Goal: Consume media (video, audio): Consume media (video, audio)

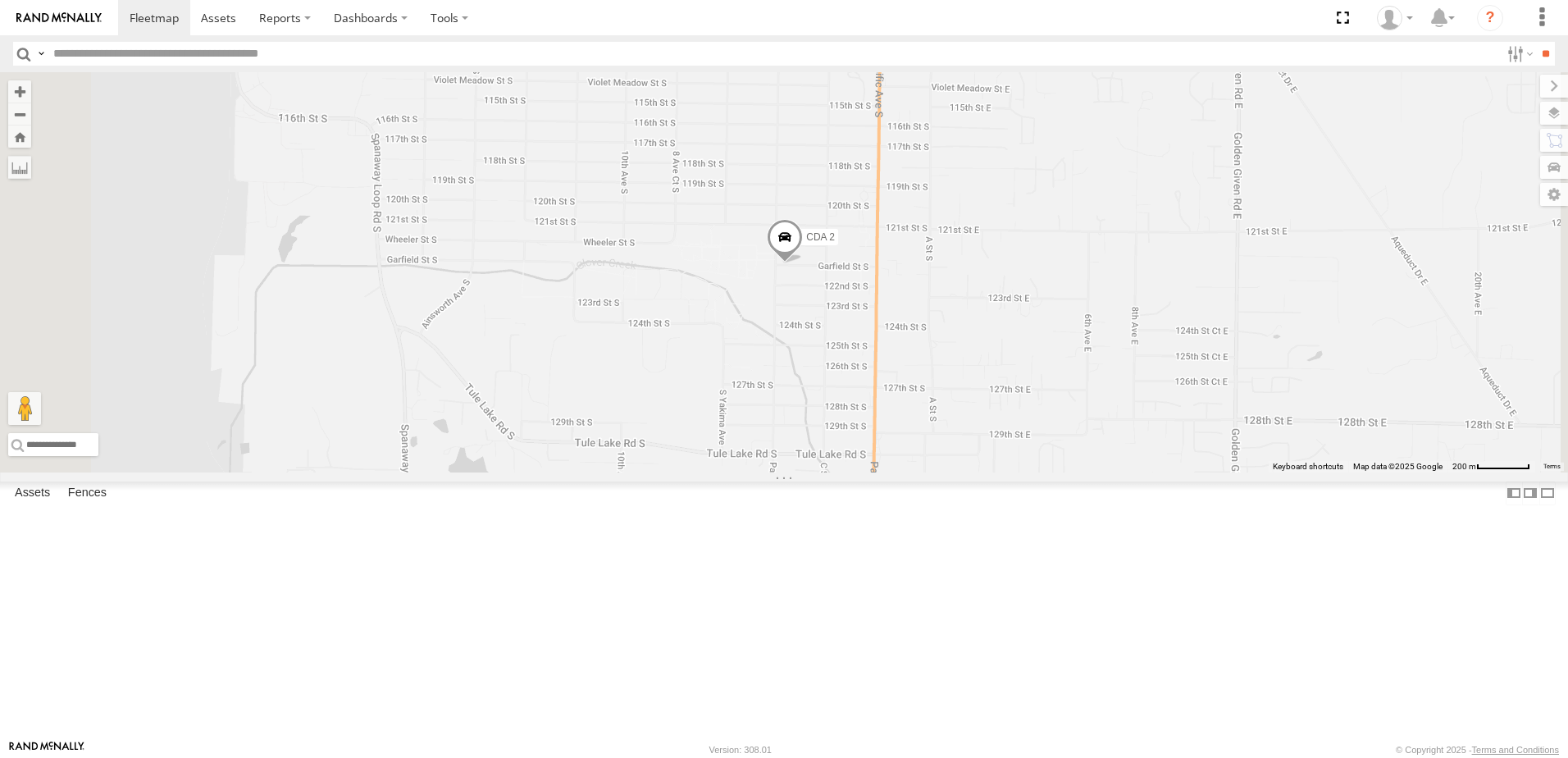
click at [1016, 441] on div "CDA 2 CDA 6" at bounding box center [784, 272] width 1568 height 401
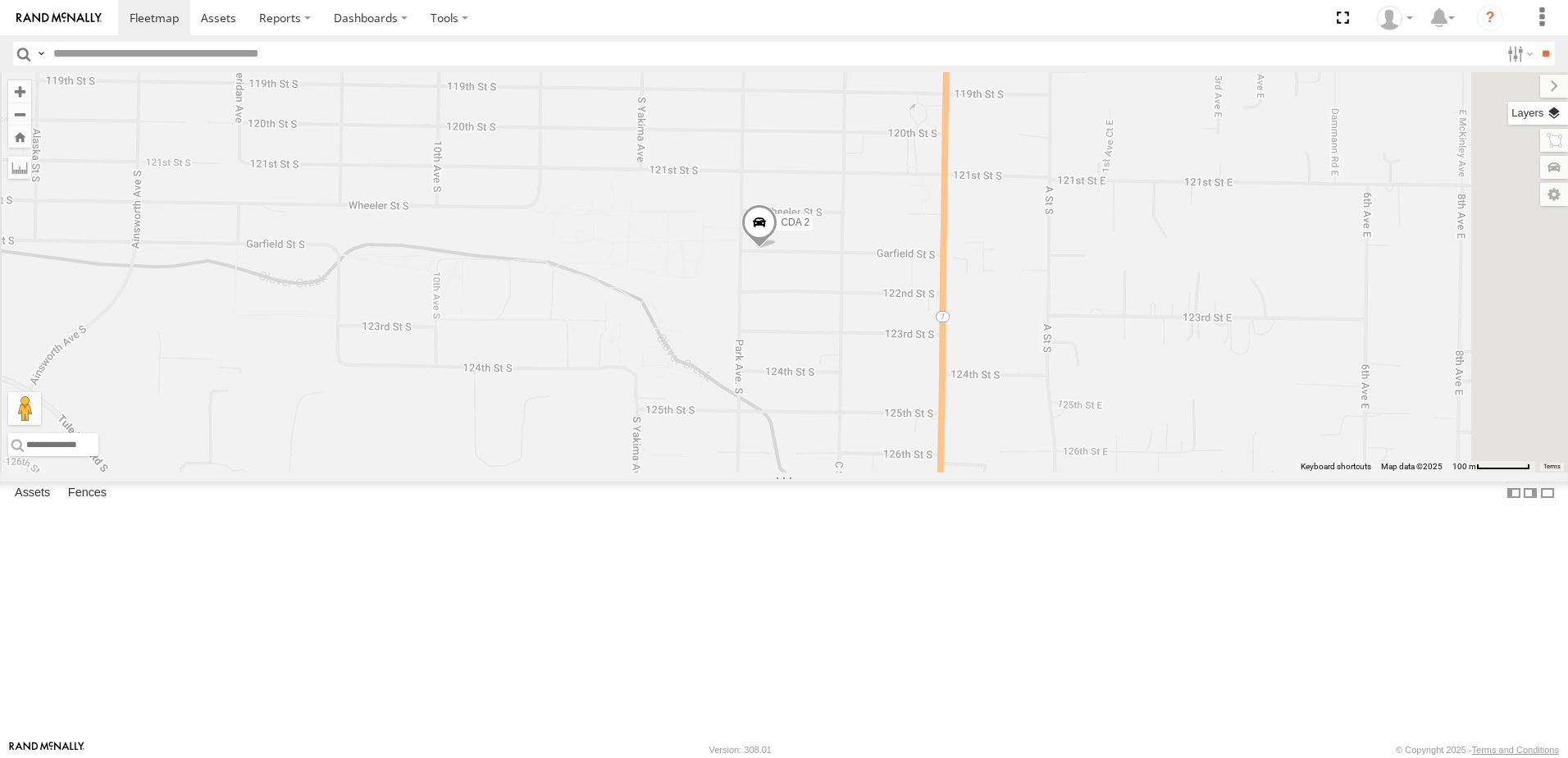
click at [1552, 115] on label at bounding box center [1538, 114] width 60 height 23
click at [1513, 86] on label at bounding box center [1540, 86] width 55 height 23
click at [1558, 114] on label at bounding box center [1538, 114] width 60 height 23
click at [0, 0] on span "Basemaps" at bounding box center [0, 0] width 0 height 0
click at [0, 0] on span "Satellite" at bounding box center [0, 0] width 0 height 0
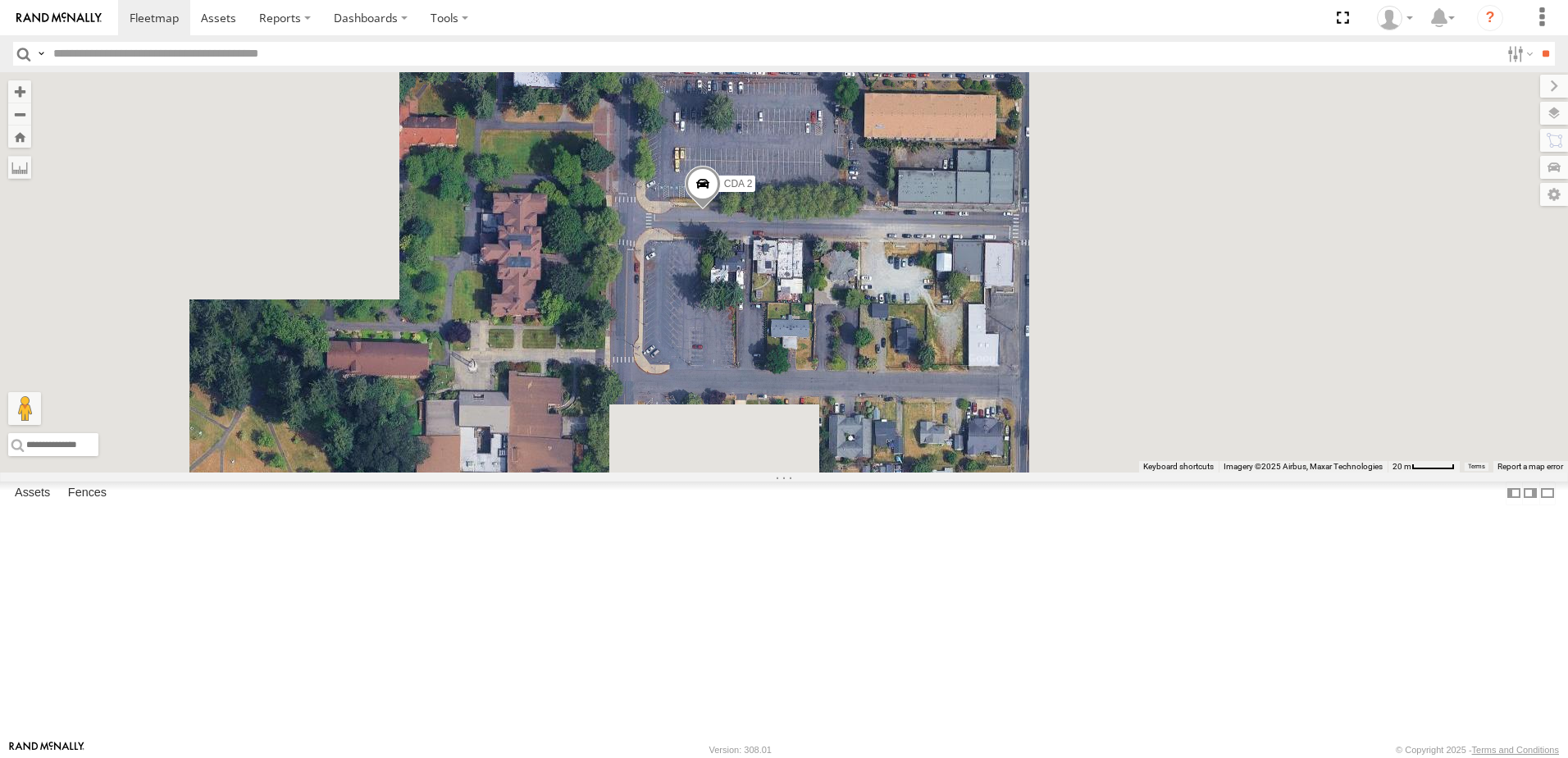
drag, startPoint x: 1099, startPoint y: 447, endPoint x: 1012, endPoint y: 383, distance: 108.0
click at [1012, 383] on div "CDA 2 CDA 6" at bounding box center [784, 272] width 1568 height 401
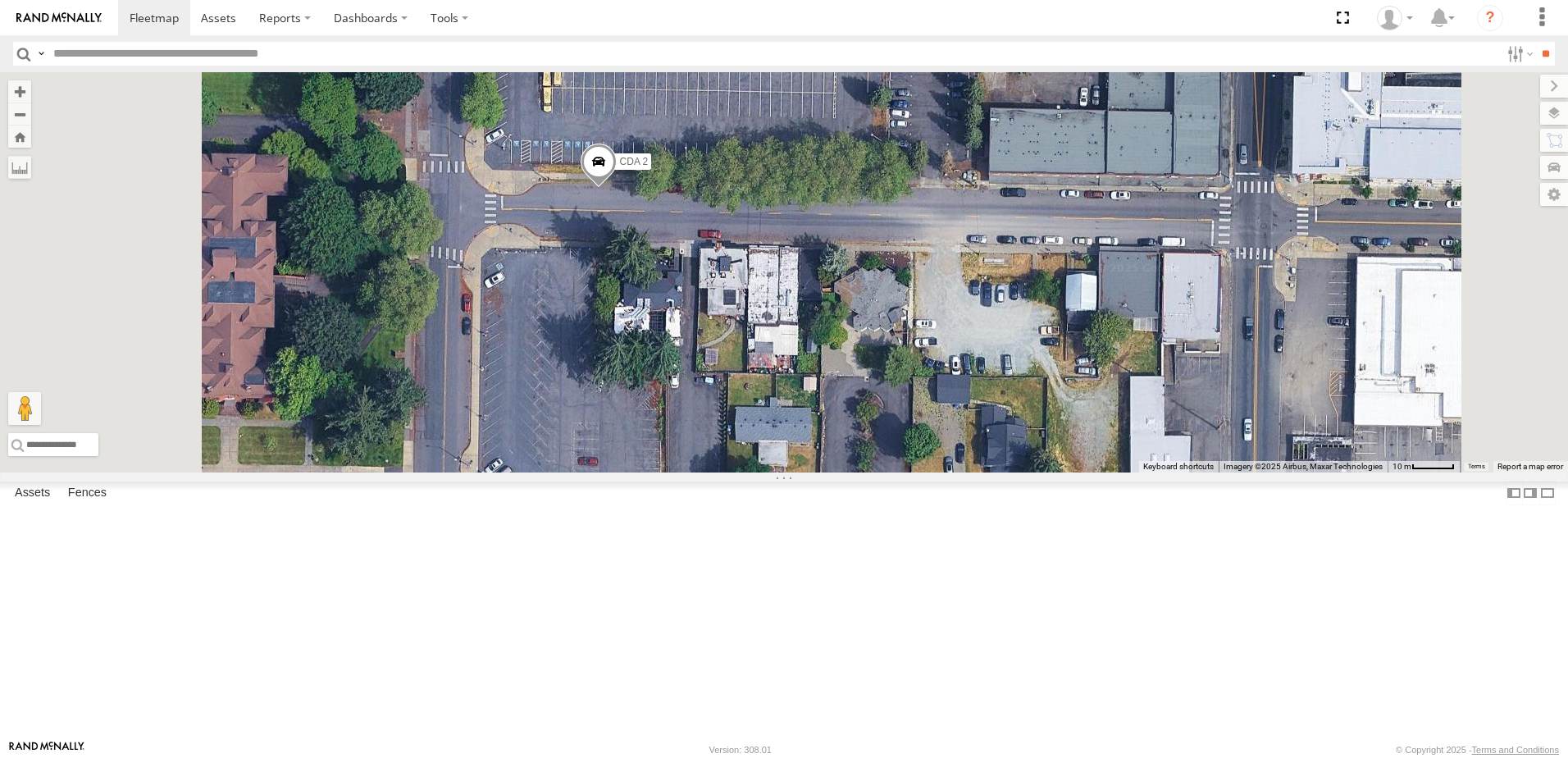
drag, startPoint x: 735, startPoint y: 287, endPoint x: 778, endPoint y: 360, distance: 84.7
click at [778, 360] on div "CDA 2 CDA 6" at bounding box center [784, 272] width 1568 height 401
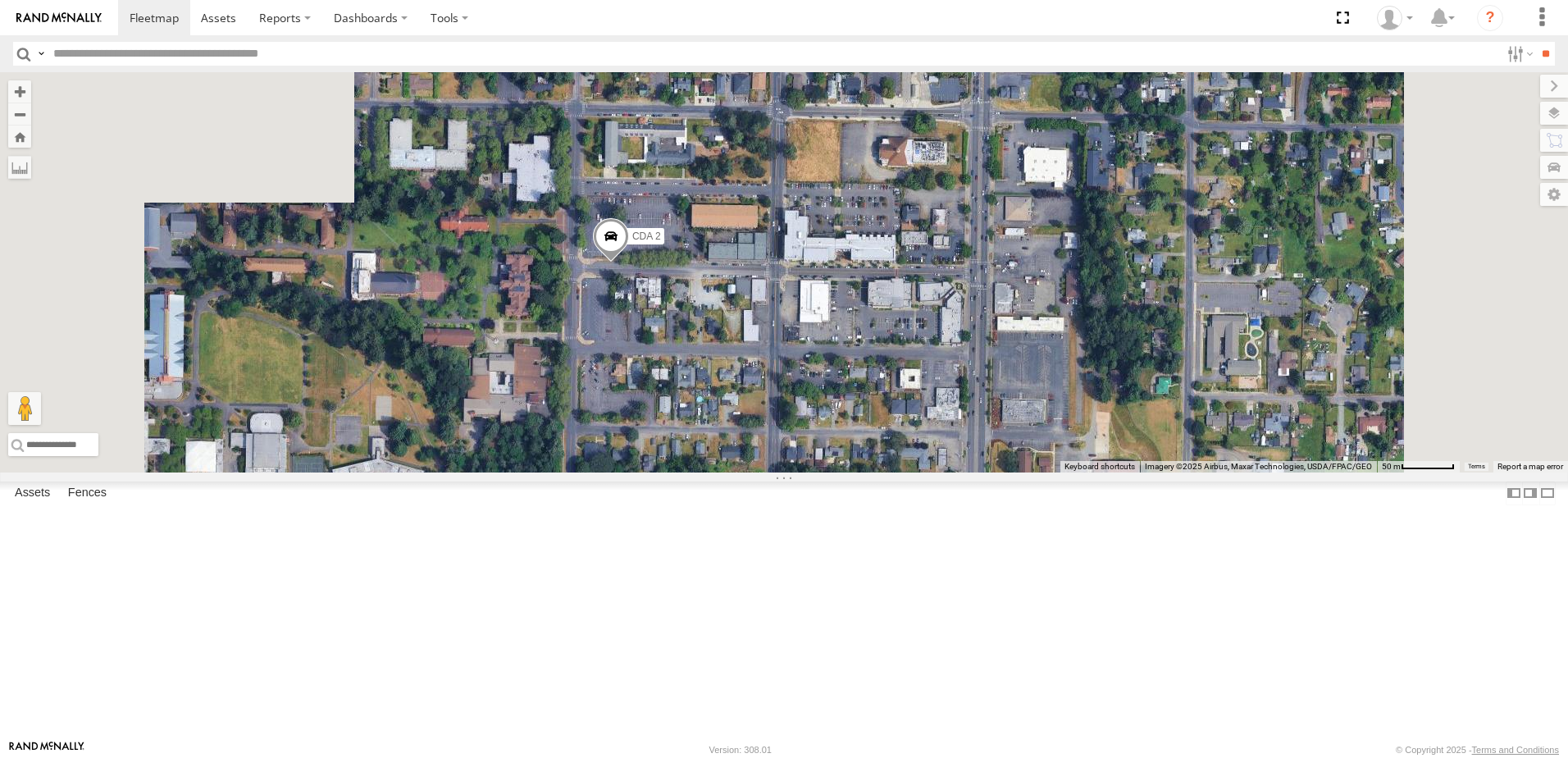
drag, startPoint x: 975, startPoint y: 472, endPoint x: 913, endPoint y: 481, distance: 62.6
click at [913, 472] on div "CDA 2 CDA 6" at bounding box center [784, 272] width 1568 height 401
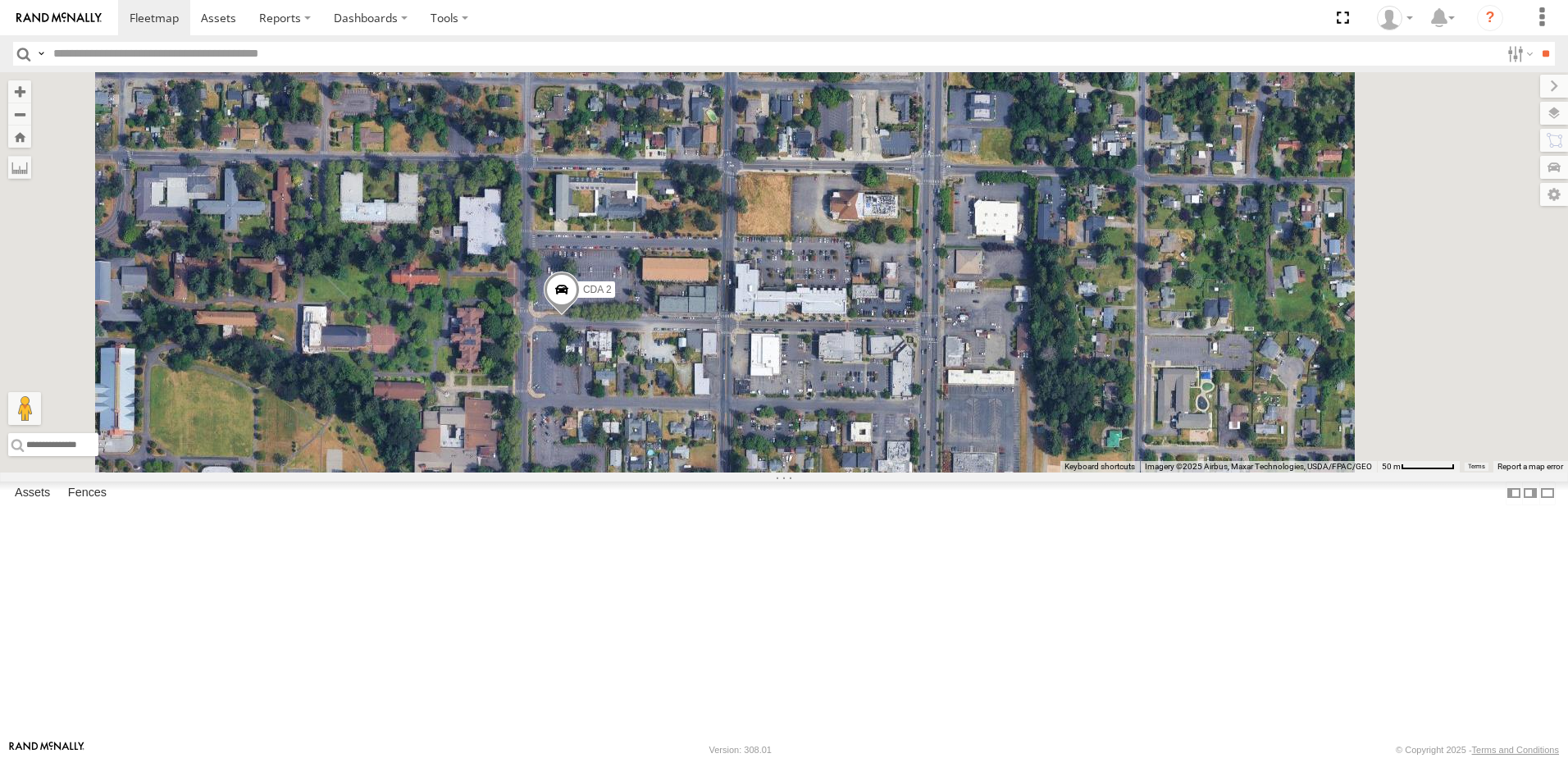
click at [927, 455] on div "CDA 2 CDA 6" at bounding box center [784, 272] width 1568 height 401
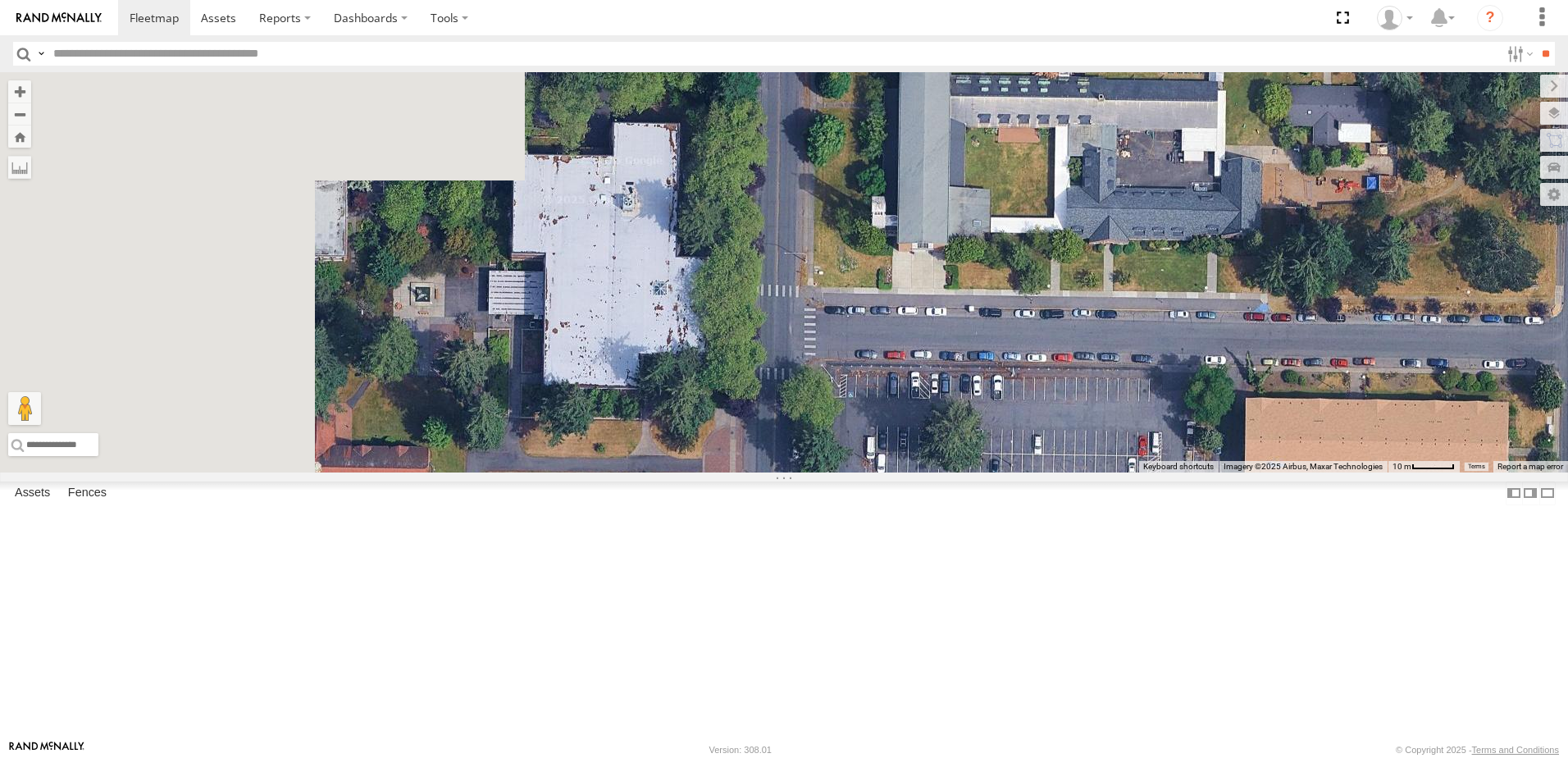
drag, startPoint x: 624, startPoint y: 323, endPoint x: 981, endPoint y: 544, distance: 419.9
click at [981, 472] on div "CDA 2 CDA 6" at bounding box center [784, 272] width 1568 height 401
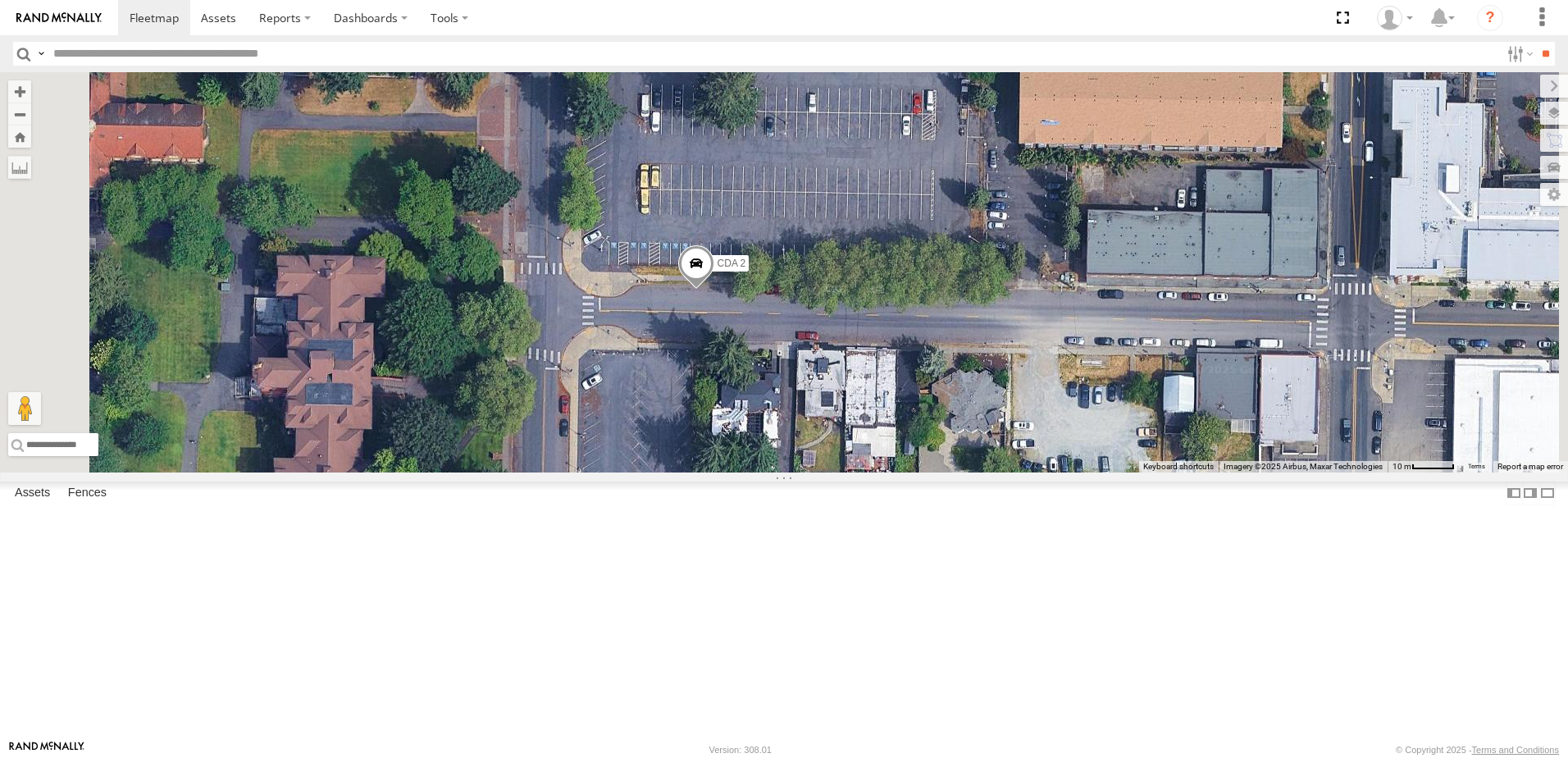
drag, startPoint x: 903, startPoint y: 444, endPoint x: 788, endPoint y: 230, distance: 242.9
click at [788, 230] on div "CDA 2 CDA 6" at bounding box center [784, 272] width 1568 height 401
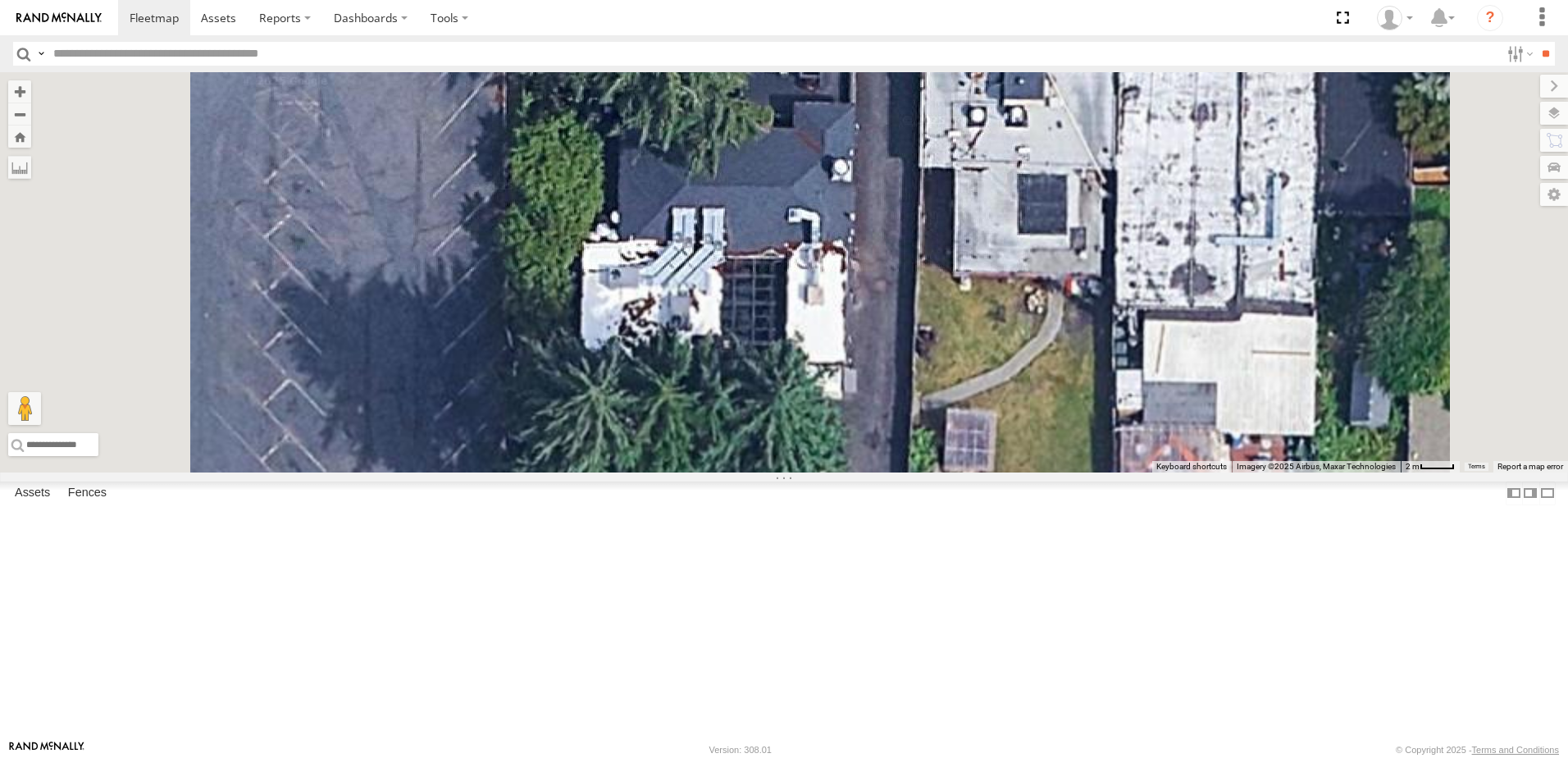
drag, startPoint x: 961, startPoint y: 528, endPoint x: 927, endPoint y: 361, distance: 170.4
click at [927, 361] on div "CDA 2 CDA 6" at bounding box center [784, 272] width 1568 height 401
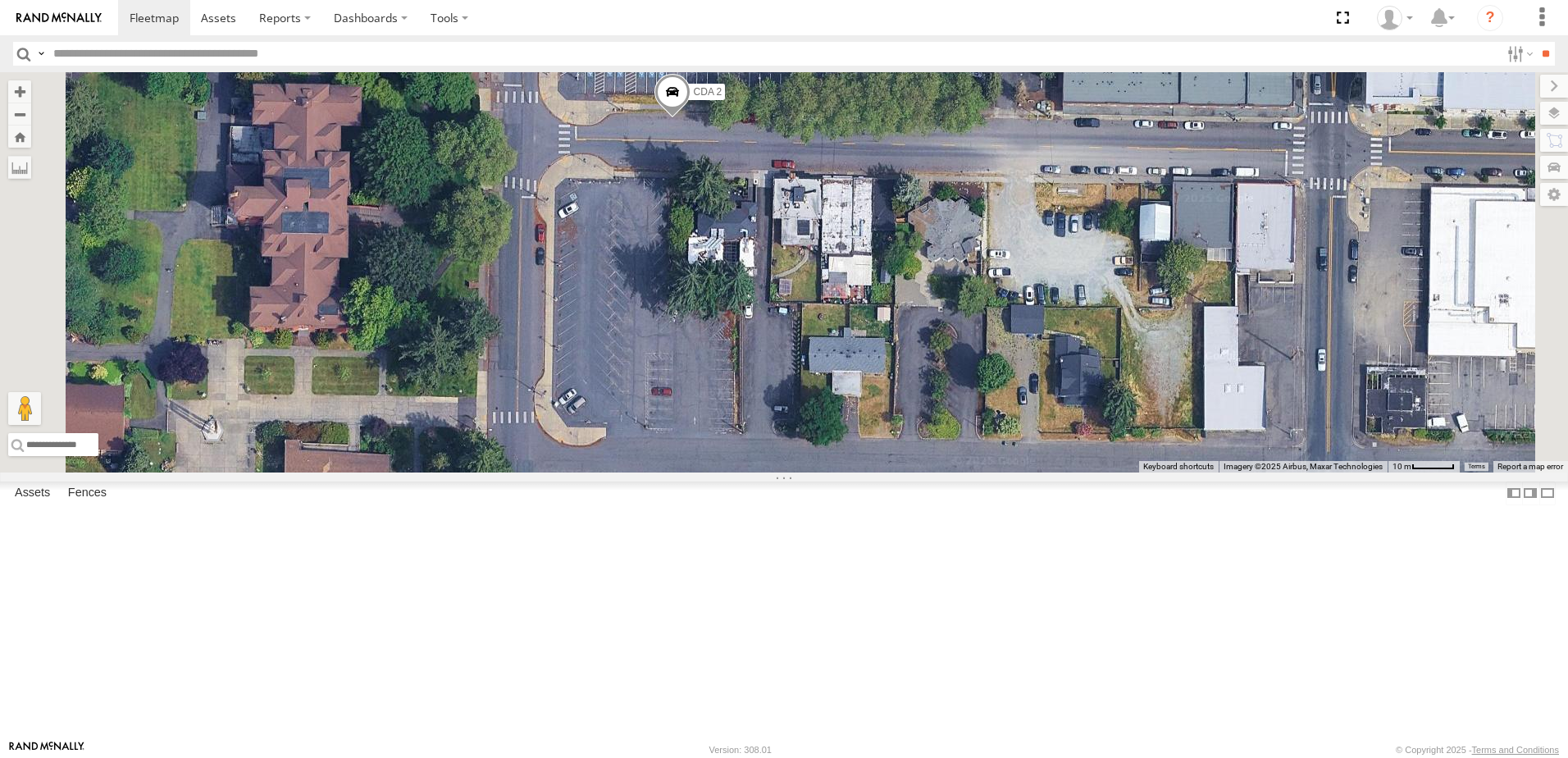
click at [925, 362] on div "CDA 2 CDA 6" at bounding box center [784, 272] width 1568 height 401
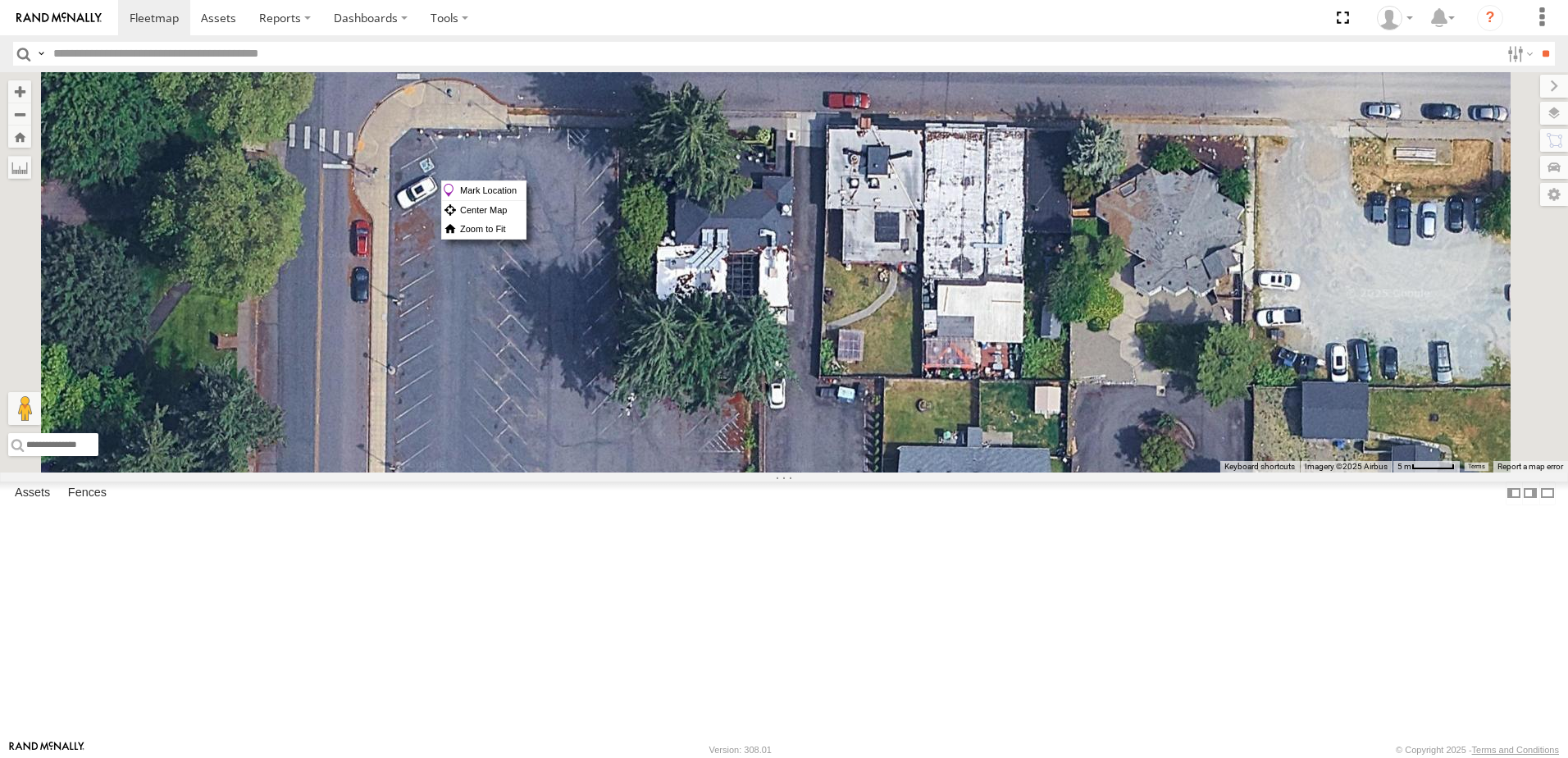
drag, startPoint x: 851, startPoint y: 180, endPoint x: 725, endPoint y: 320, distance: 188.4
click at [724, 320] on div "CDA 2 CDA 6" at bounding box center [784, 272] width 1568 height 401
drag, startPoint x: 903, startPoint y: 332, endPoint x: 861, endPoint y: 317, distance: 44.6
click at [861, 317] on div "CDA 2 CDA 6" at bounding box center [784, 272] width 1568 height 401
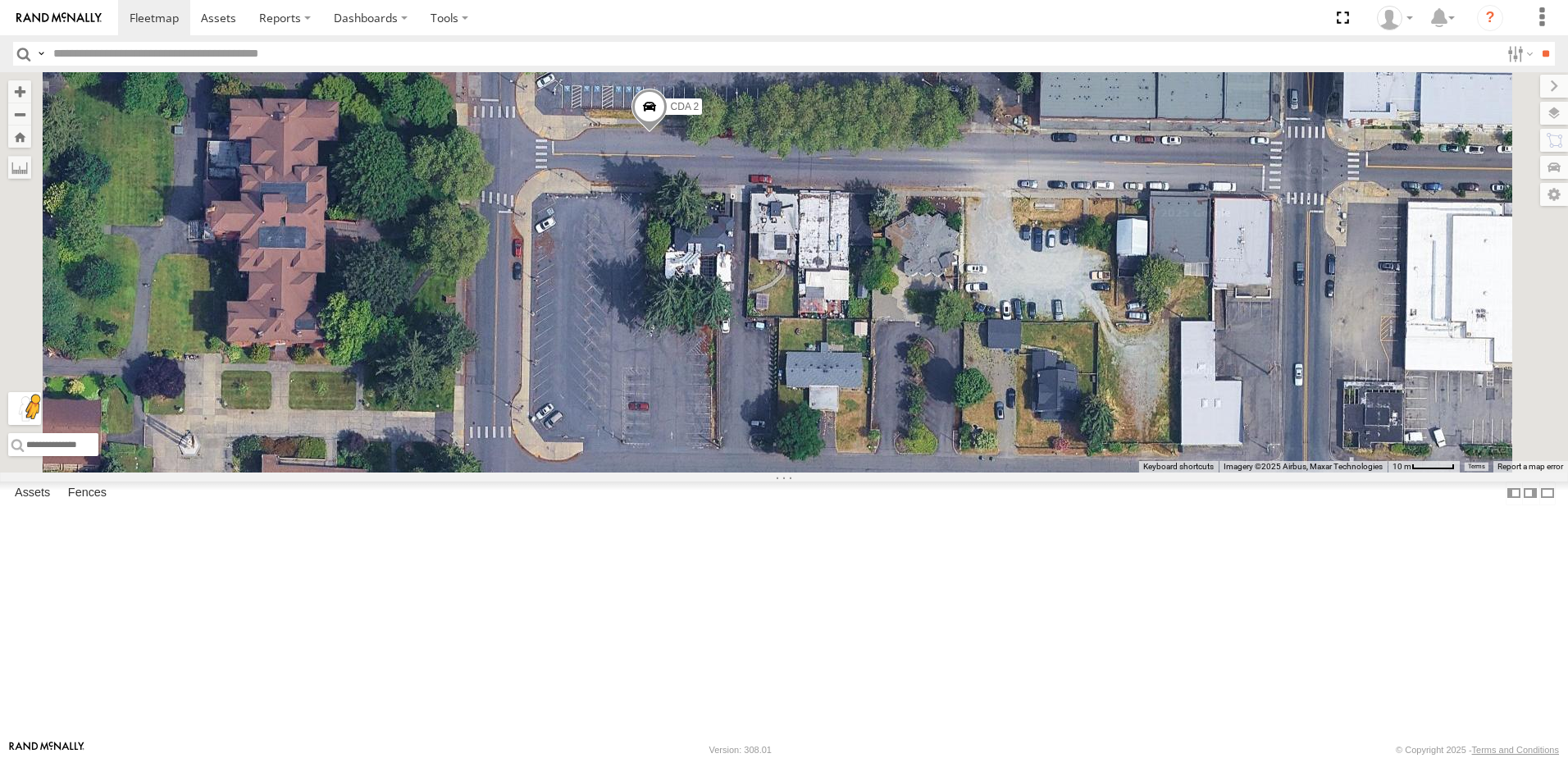
click at [41, 425] on button "Drag Pegman onto the map to open Street View" at bounding box center [25, 409] width 33 height 33
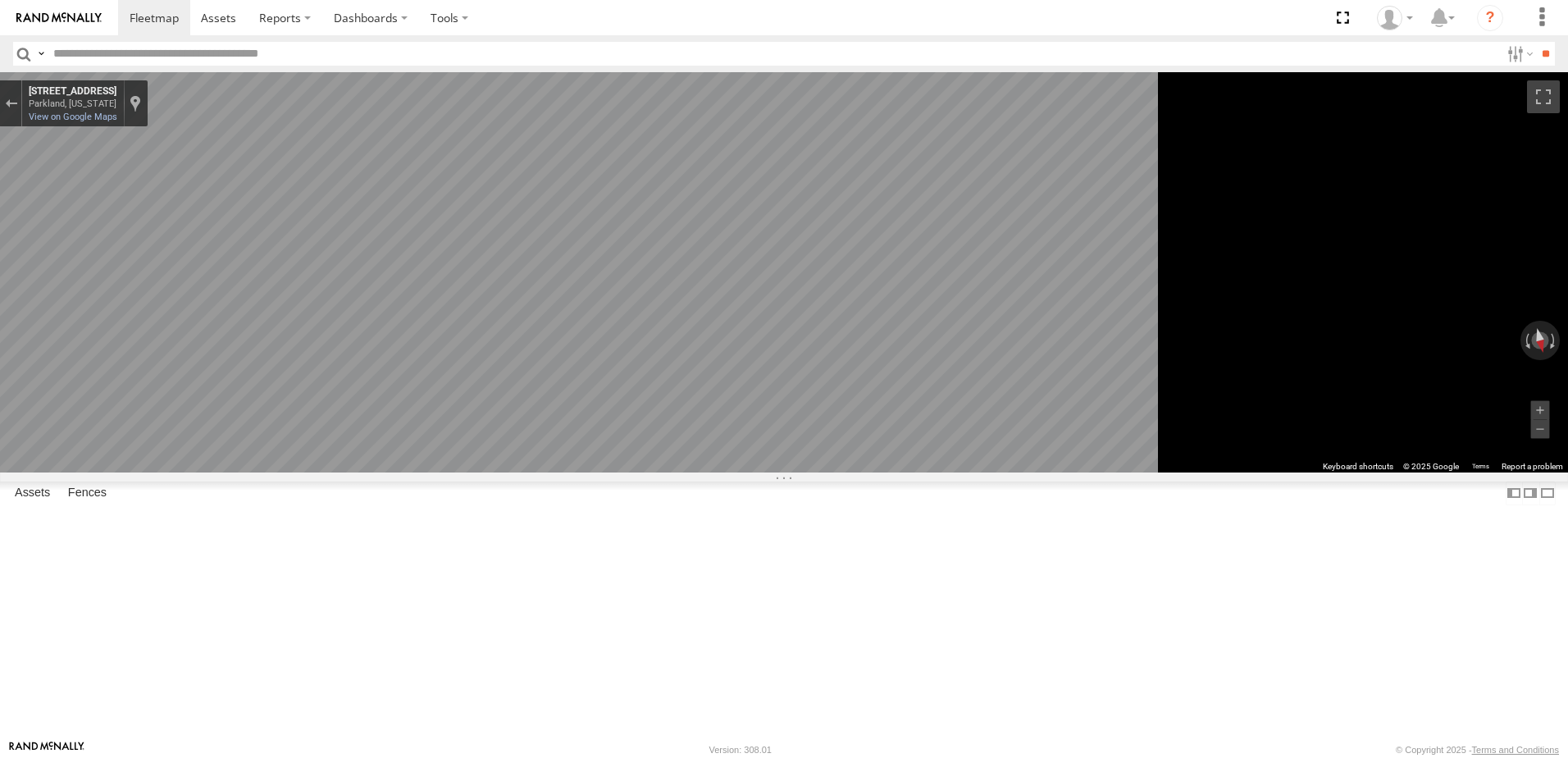
click at [685, 571] on icon "Go West, Garfield St S" at bounding box center [639, 572] width 94 height 37
click at [686, 571] on icon "Go West, Garfield St S" at bounding box center [639, 571] width 95 height 37
click at [1396, 472] on div "← Move left → Move right ↑ Move up ↓ Move down + Zoom in - Zoom out Home Jump l…" at bounding box center [784, 272] width 1568 height 401
click at [684, 524] on icon "Go West, Garfield St S" at bounding box center [624, 518] width 121 height 44
click at [1478, 402] on div "← Move left → Move right ↑ Move up ↓ Move down + Zoom in - Zoom out Home Jump l…" at bounding box center [784, 272] width 1568 height 401
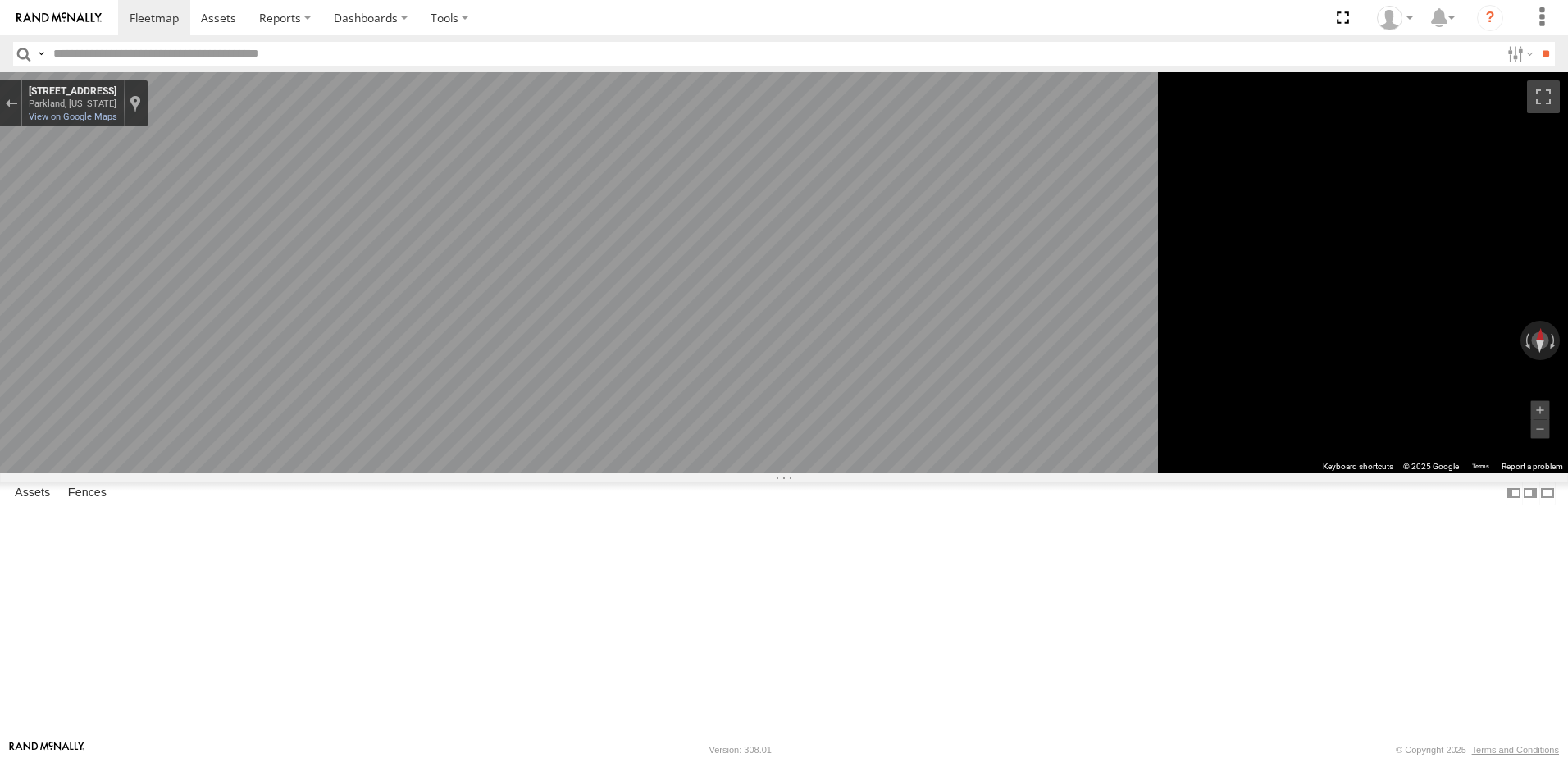
click at [0, 0] on div "CDA 2" at bounding box center [0, 0] width 0 height 0
click at [0, 0] on link at bounding box center [0, 0] width 0 height 0
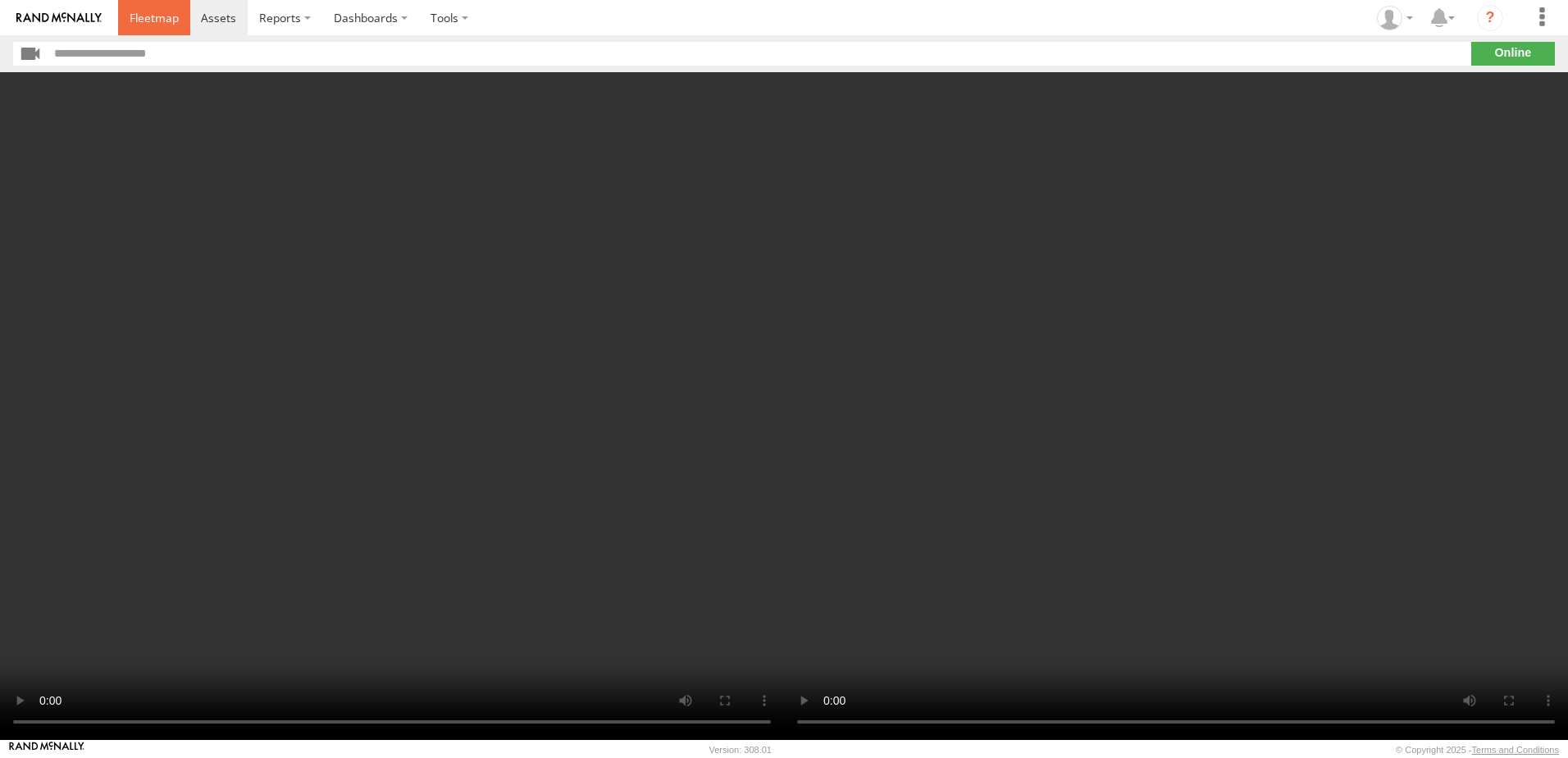
click at [163, 24] on span at bounding box center [155, 17] width 49 height 16
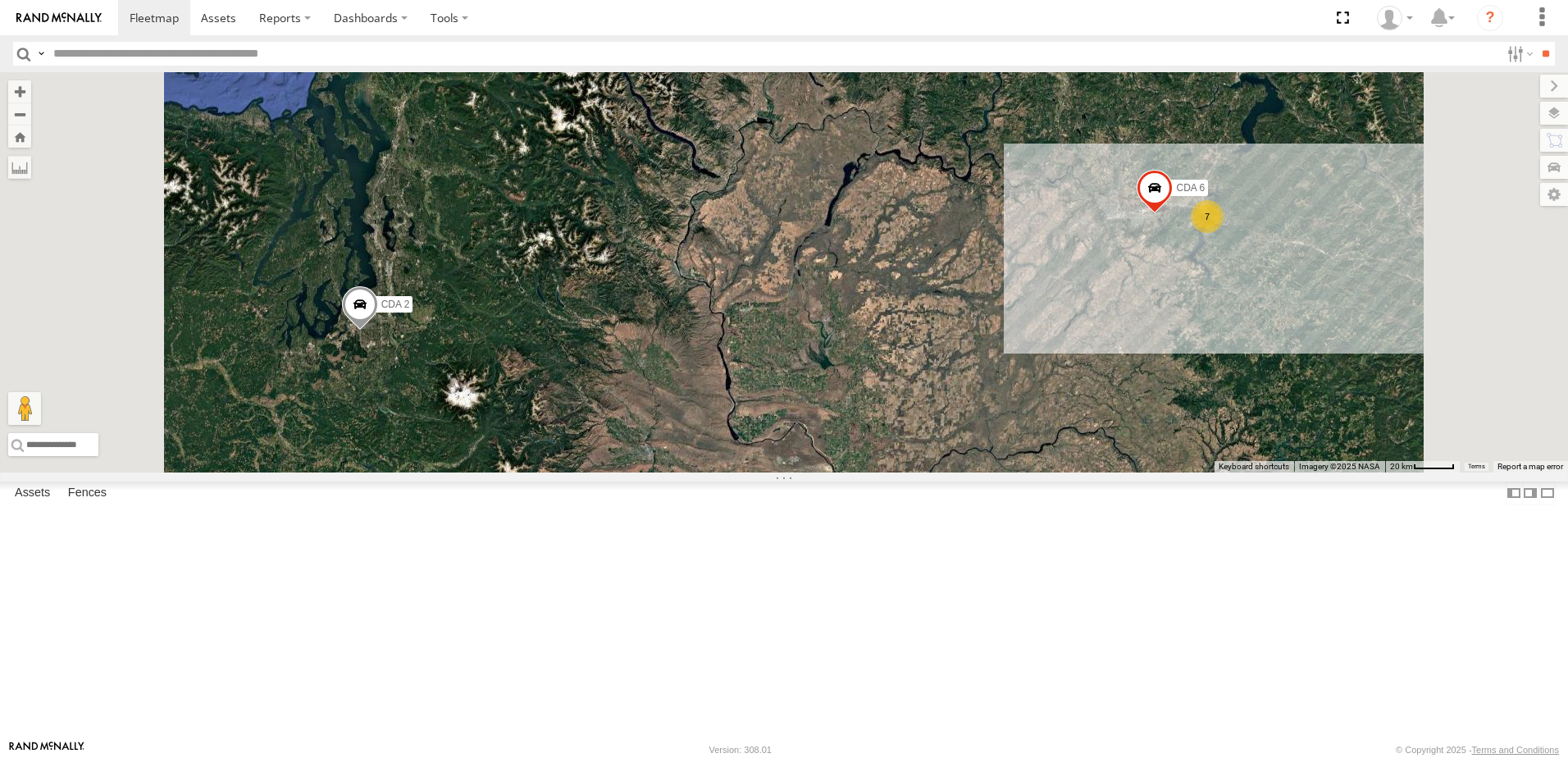
click at [0, 0] on span at bounding box center [0, 0] width 0 height 0
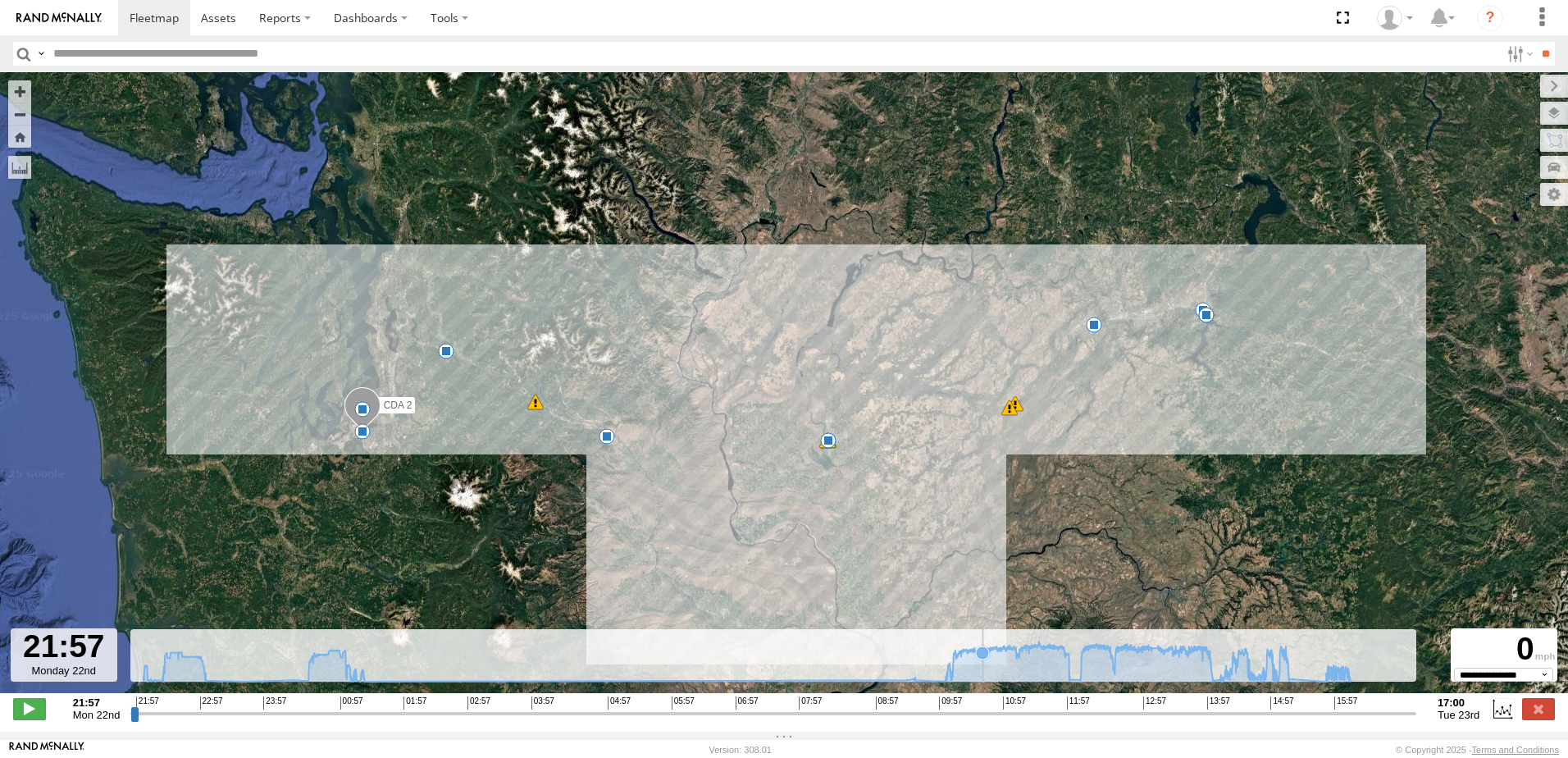
click at [983, 673] on icon at bounding box center [747, 663] width 1208 height 41
click at [999, 681] on icon at bounding box center [747, 663] width 1208 height 41
click at [997, 676] on icon at bounding box center [747, 663] width 1208 height 41
drag, startPoint x: 134, startPoint y: 718, endPoint x: 179, endPoint y: 725, distance: 45.5
type input "**********"
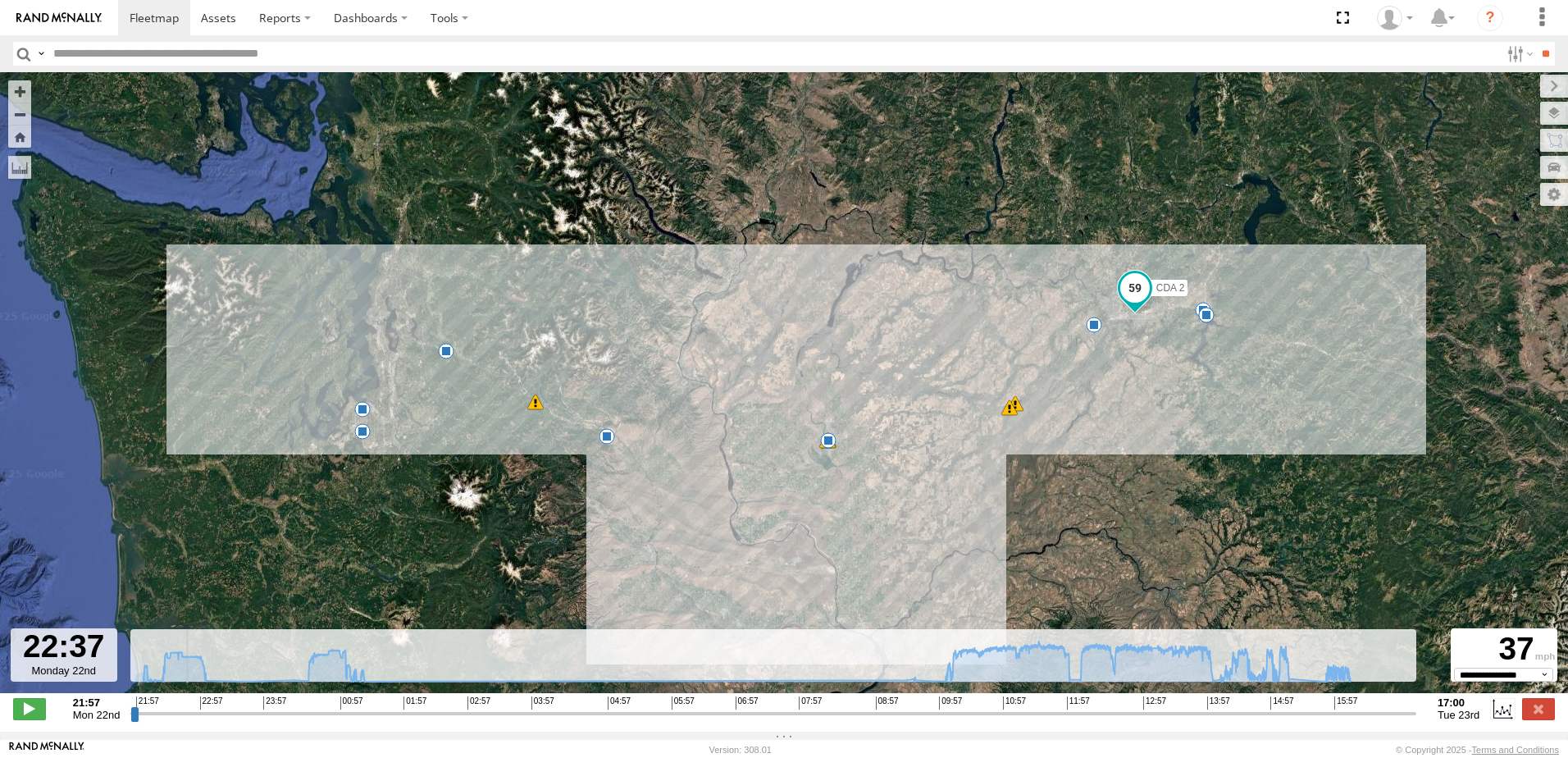
click at [179, 721] on input "range" at bounding box center [773, 713] width 1286 height 16
click at [174, 13] on span at bounding box center [155, 17] width 49 height 16
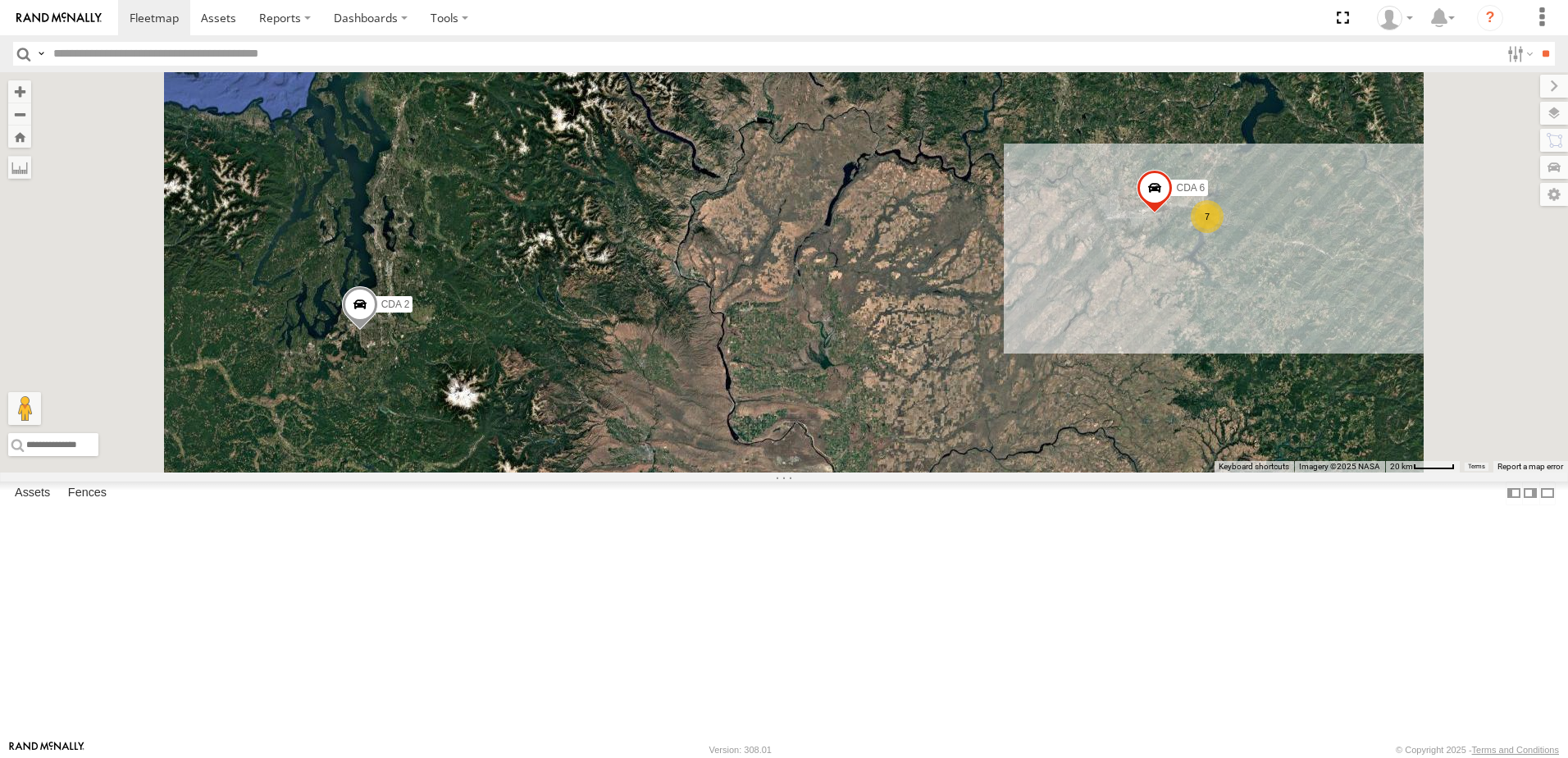
click at [0, 0] on link at bounding box center [0, 0] width 0 height 0
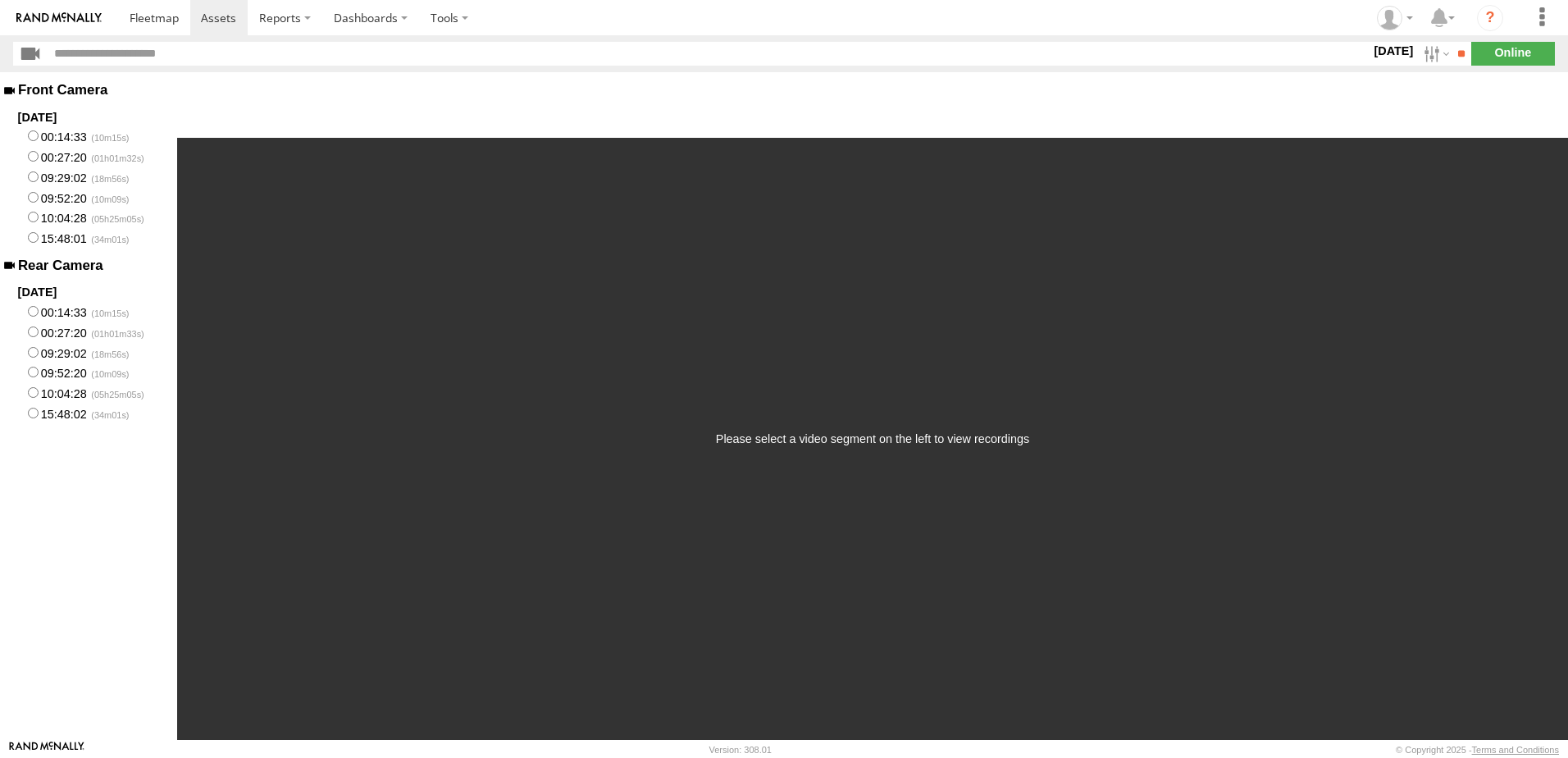
click at [93, 332] on label "00:27:20" at bounding box center [88, 332] width 177 height 21
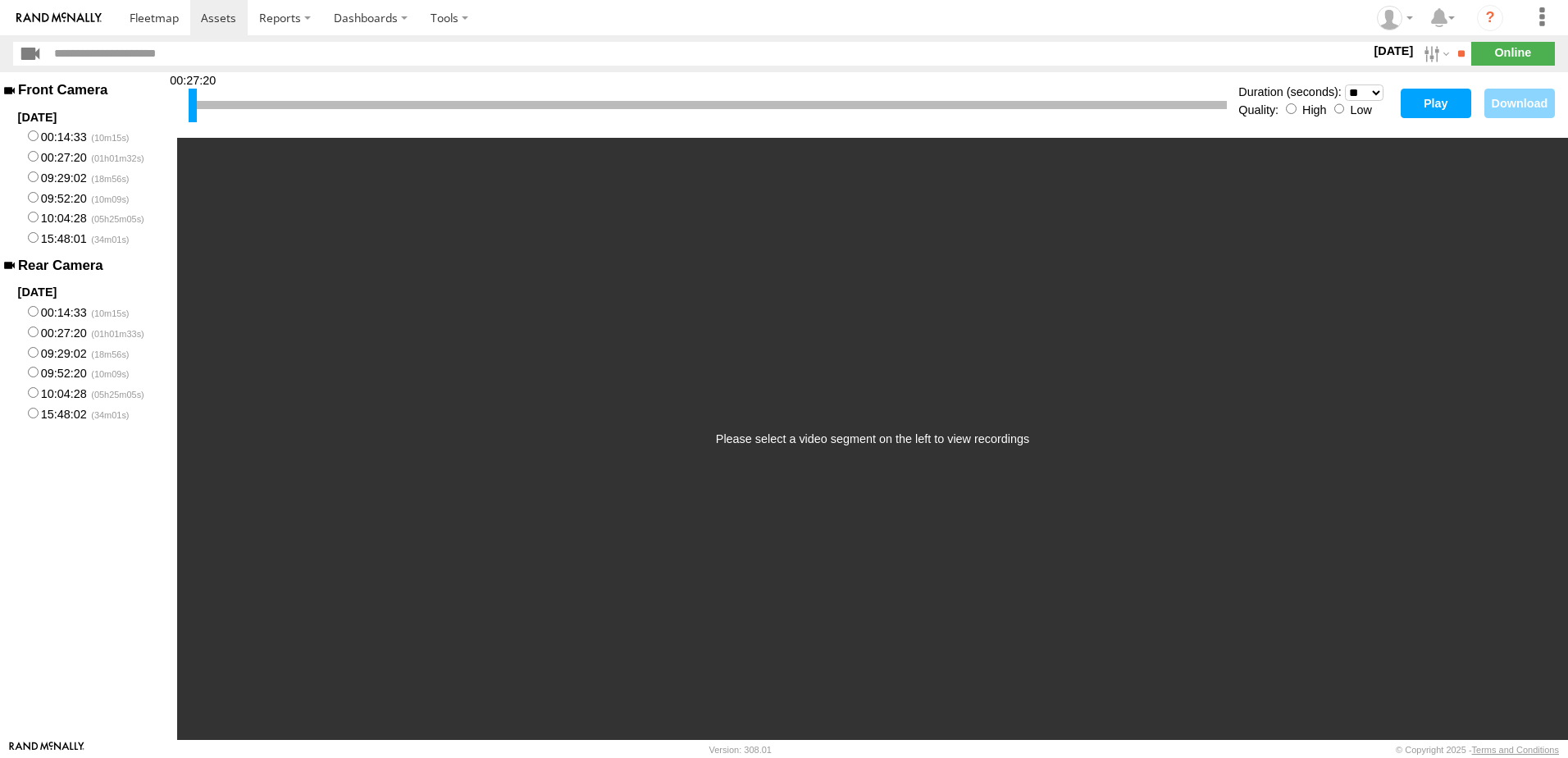
drag, startPoint x: 196, startPoint y: 107, endPoint x: 398, endPoint y: 128, distance: 203.1
click at [401, 125] on div "00:27:20" at bounding box center [707, 105] width 1038 height 42
click at [87, 396] on label "10:04:28" at bounding box center [88, 393] width 177 height 21
drag, startPoint x: 193, startPoint y: 105, endPoint x: 484, endPoint y: 126, distance: 291.8
click at [484, 126] on div "10:50:10" at bounding box center [707, 105] width 1038 height 42
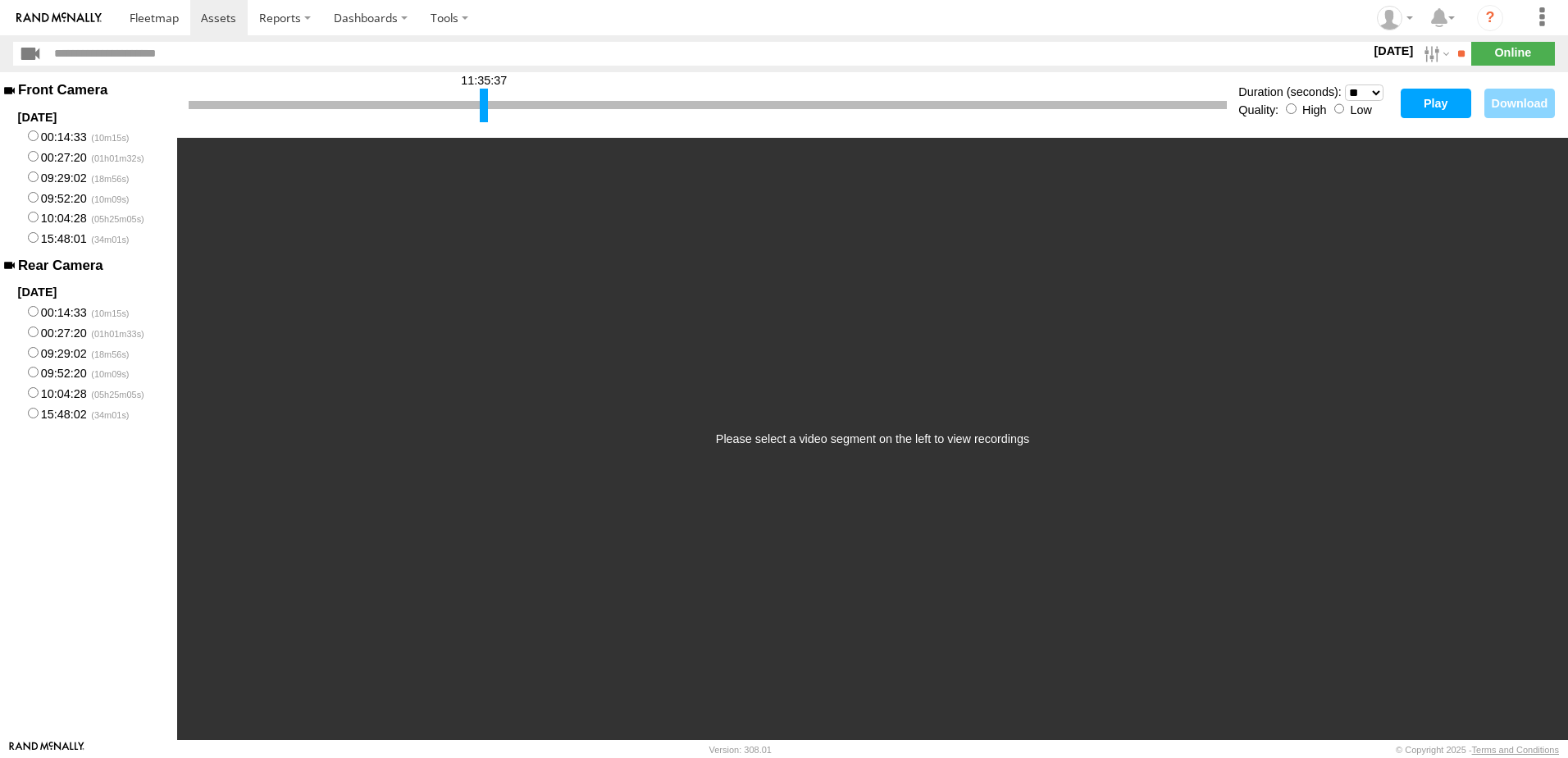
click at [1422, 109] on button "Play" at bounding box center [1436, 104] width 71 height 30
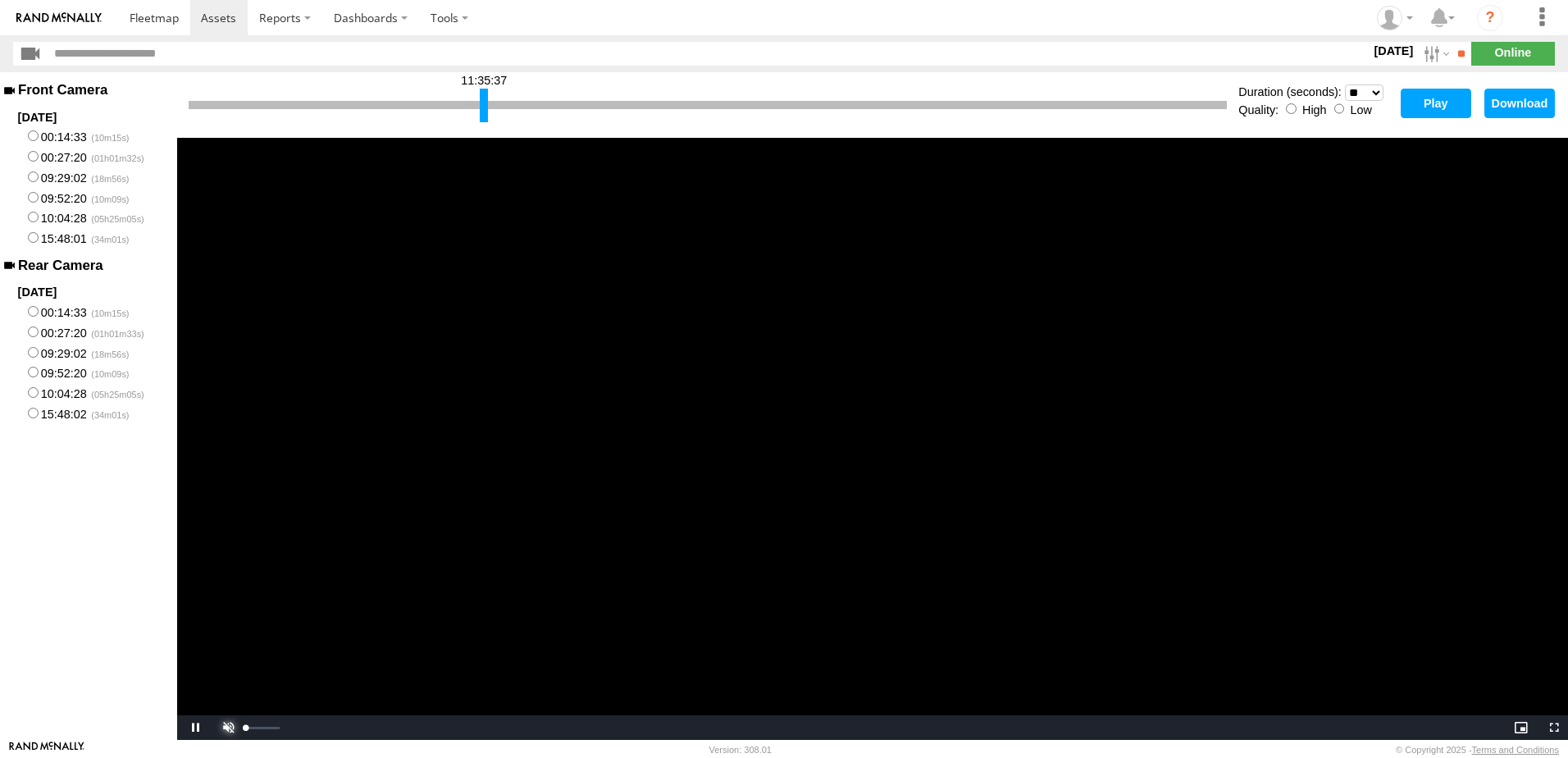
click at [228, 728] on span "Video Player" at bounding box center [226, 728] width 33 height 0
click at [546, 105] on div at bounding box center [707, 105] width 1038 height 8
click at [1372, 92] on select "* ** ** ** ** ** ** *** *** *** ***" at bounding box center [1364, 93] width 39 height 16
click at [1372, 94] on select "* ** ** ** ** ** ** *** *** *** ***" at bounding box center [1364, 93] width 39 height 16
click at [1428, 108] on button "Play" at bounding box center [1436, 104] width 71 height 30
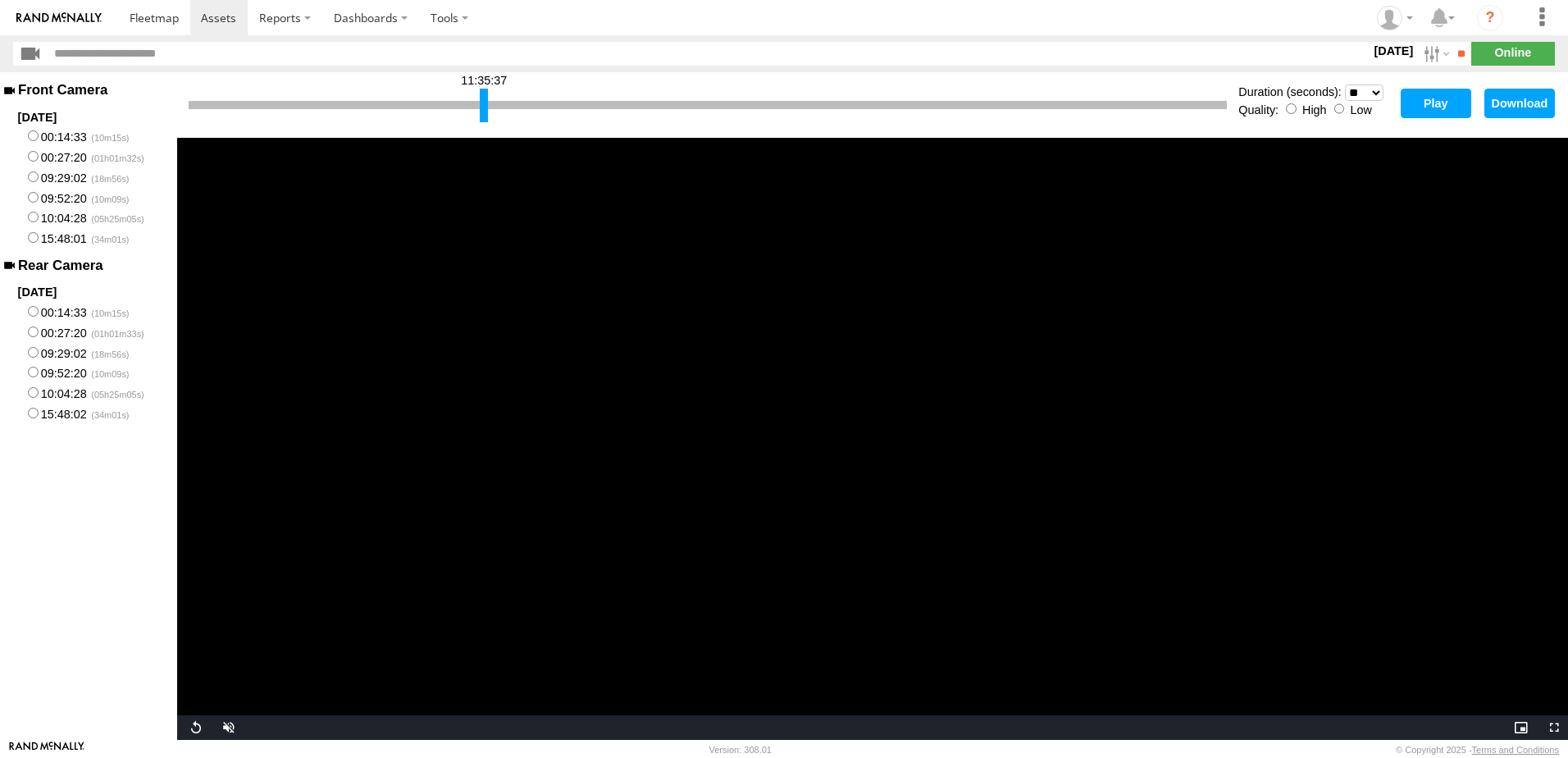
click at [480, 99] on div at bounding box center [484, 105] width 8 height 34
click at [1429, 93] on button "Play" at bounding box center [1436, 104] width 71 height 30
click at [555, 101] on div at bounding box center [707, 105] width 1038 height 8
drag, startPoint x: 485, startPoint y: 100, endPoint x: 505, endPoint y: 103, distance: 20.2
click at [505, 103] on div at bounding box center [501, 105] width 8 height 34
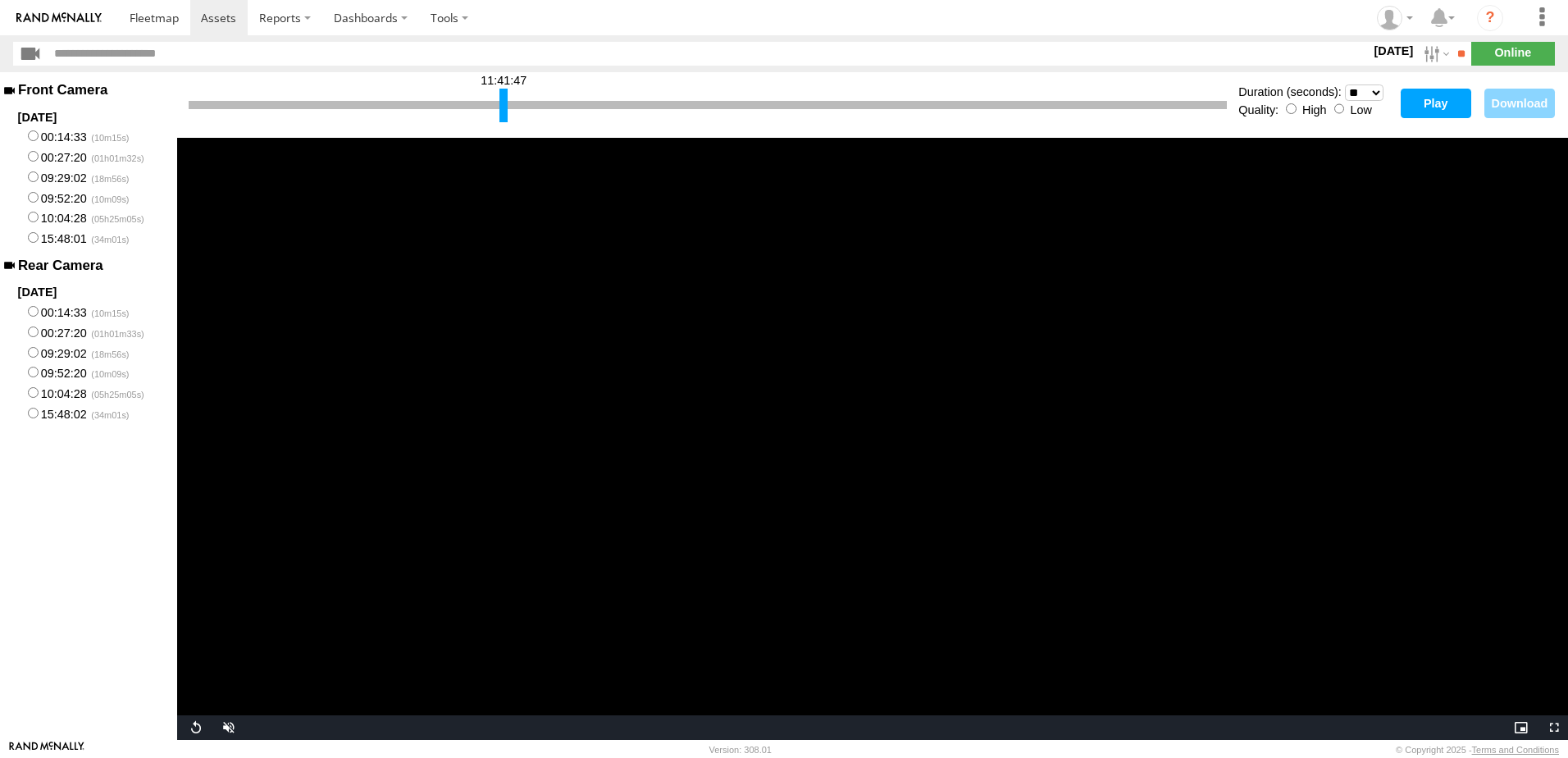
click at [1454, 96] on button "Play" at bounding box center [1436, 104] width 71 height 30
click at [555, 106] on div at bounding box center [707, 105] width 1038 height 8
drag, startPoint x: 503, startPoint y: 105, endPoint x: 550, endPoint y: 109, distance: 47.2
click at [508, 109] on div at bounding box center [503, 105] width 8 height 34
drag, startPoint x: 1449, startPoint y: 109, endPoint x: 1407, endPoint y: 210, distance: 109.4
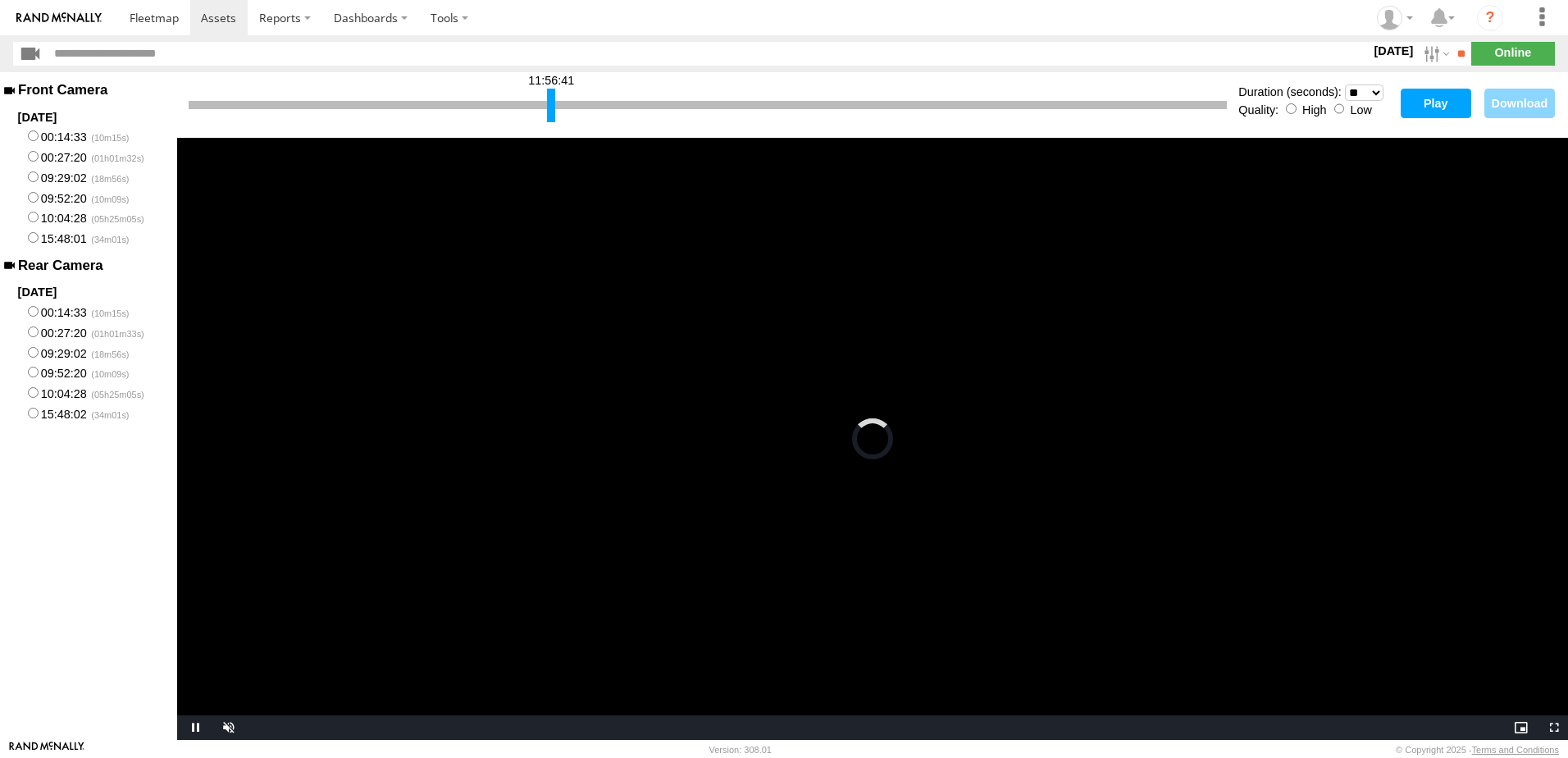
click at [1449, 109] on button "Play" at bounding box center [1436, 104] width 71 height 30
click at [1434, 109] on button "Play" at bounding box center [1436, 104] width 71 height 30
click at [232, 728] on span "Video Player" at bounding box center [226, 728] width 33 height 0
click at [577, 102] on div at bounding box center [707, 105] width 1038 height 8
click at [559, 109] on div at bounding box center [555, 105] width 8 height 34
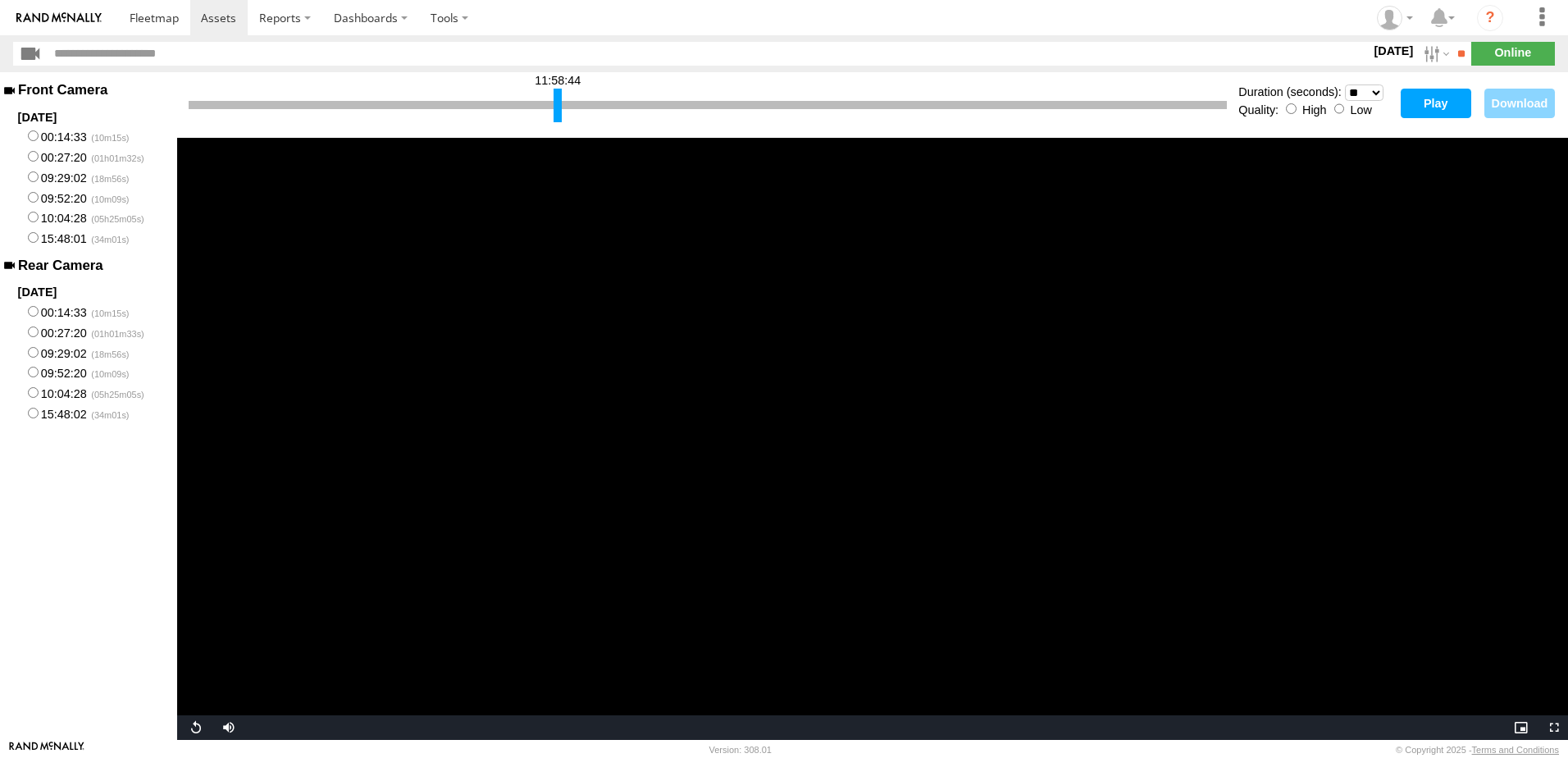
click at [1430, 106] on button "Play" at bounding box center [1436, 104] width 71 height 30
drag, startPoint x: 561, startPoint y: 108, endPoint x: 574, endPoint y: 112, distance: 13.6
click at [564, 112] on div at bounding box center [559, 105] width 8 height 34
click at [1431, 101] on button "Play" at bounding box center [1436, 104] width 71 height 30
drag, startPoint x: 573, startPoint y: 106, endPoint x: 604, endPoint y: 108, distance: 31.1
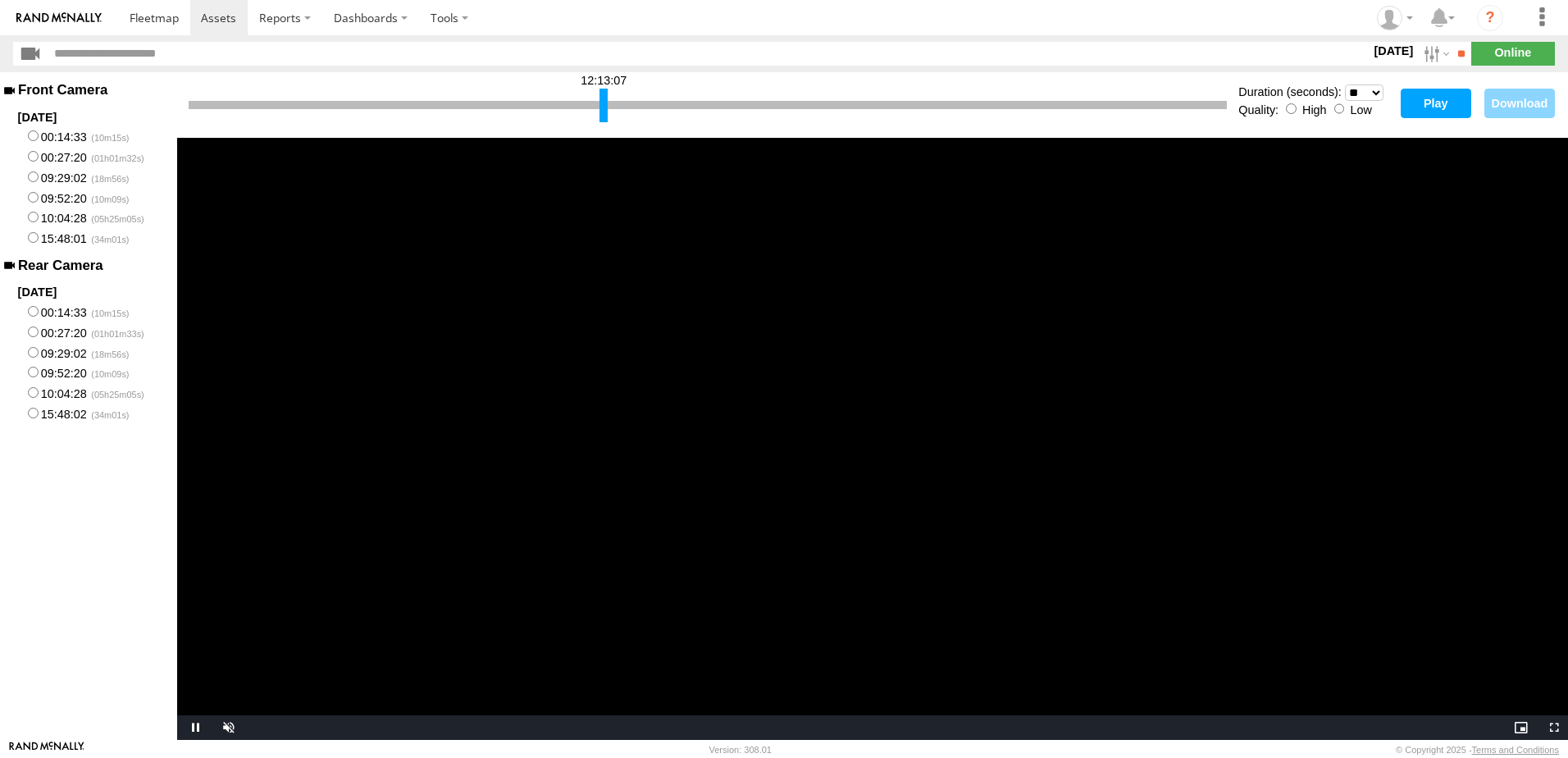
click at [604, 108] on div at bounding box center [604, 105] width 8 height 34
click at [1436, 106] on button "Play" at bounding box center [1436, 104] width 71 height 30
click at [234, 728] on span "Video Player" at bounding box center [226, 728] width 33 height 0
click at [618, 106] on div at bounding box center [614, 105] width 8 height 34
click at [1413, 106] on button "Play" at bounding box center [1436, 104] width 71 height 30
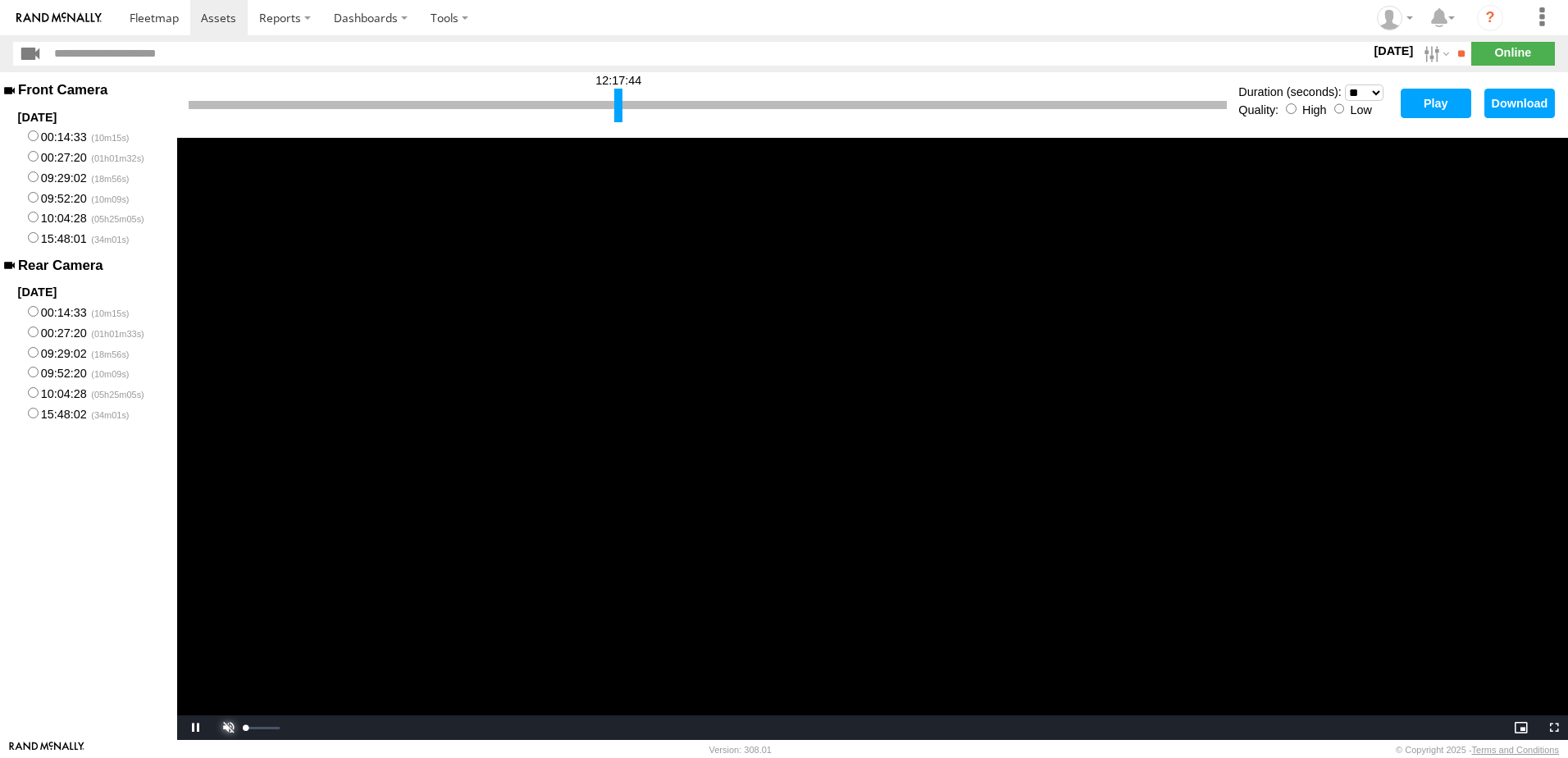
click at [227, 728] on span "Video Player" at bounding box center [226, 728] width 33 height 0
drag, startPoint x: 619, startPoint y: 105, endPoint x: 761, endPoint y: 127, distance: 143.7
click at [761, 127] on div "13:02:25 Duration (seconds): * ** ** ** ** ** ** *** *** *** *** Quality: High …" at bounding box center [872, 105] width 1391 height 66
click at [1436, 105] on button "Play" at bounding box center [1436, 104] width 71 height 30
click at [230, 728] on span "Video Player" at bounding box center [226, 728] width 33 height 0
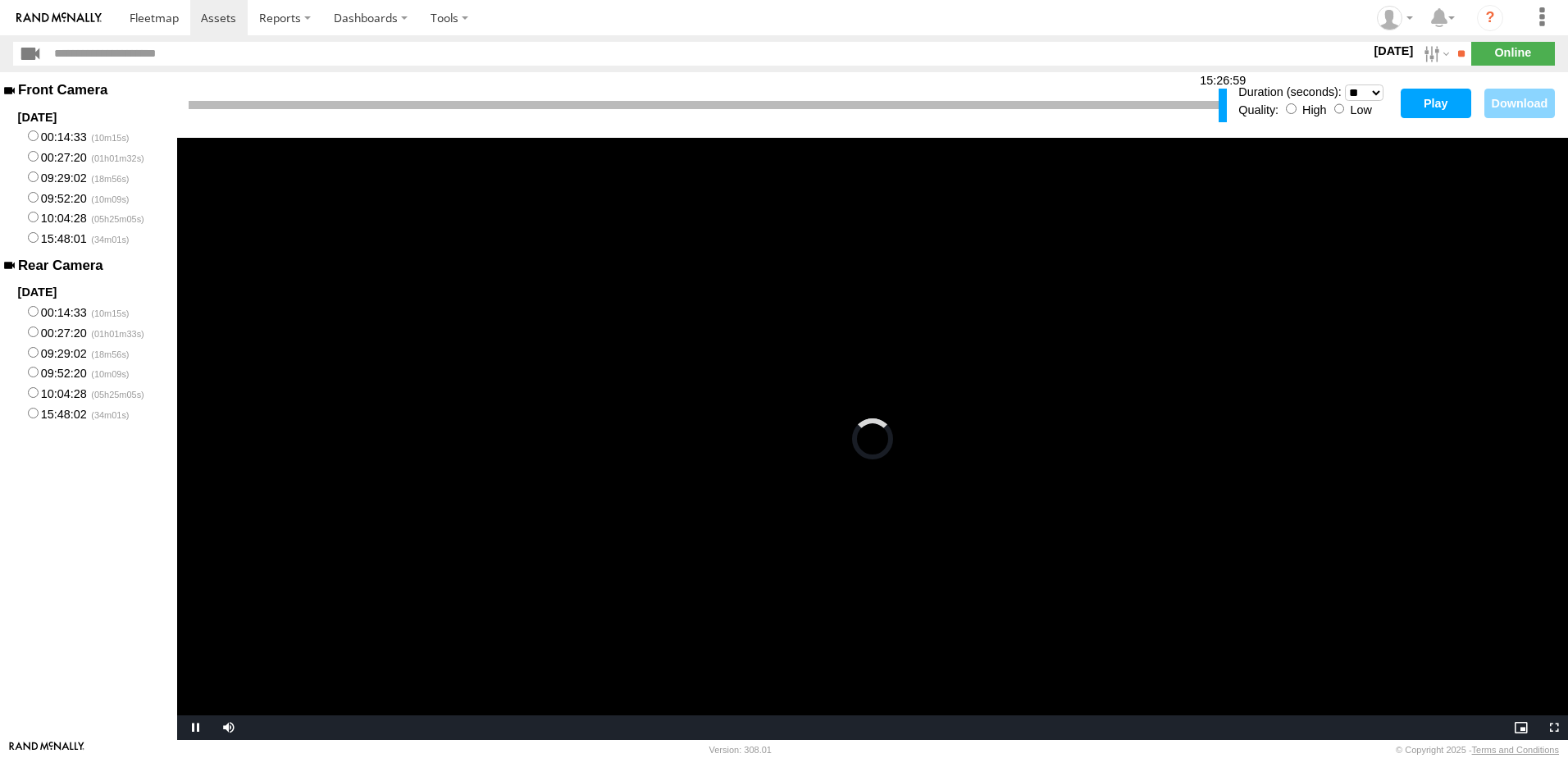
click at [1445, 99] on button "Play" at bounding box center [1436, 104] width 71 height 30
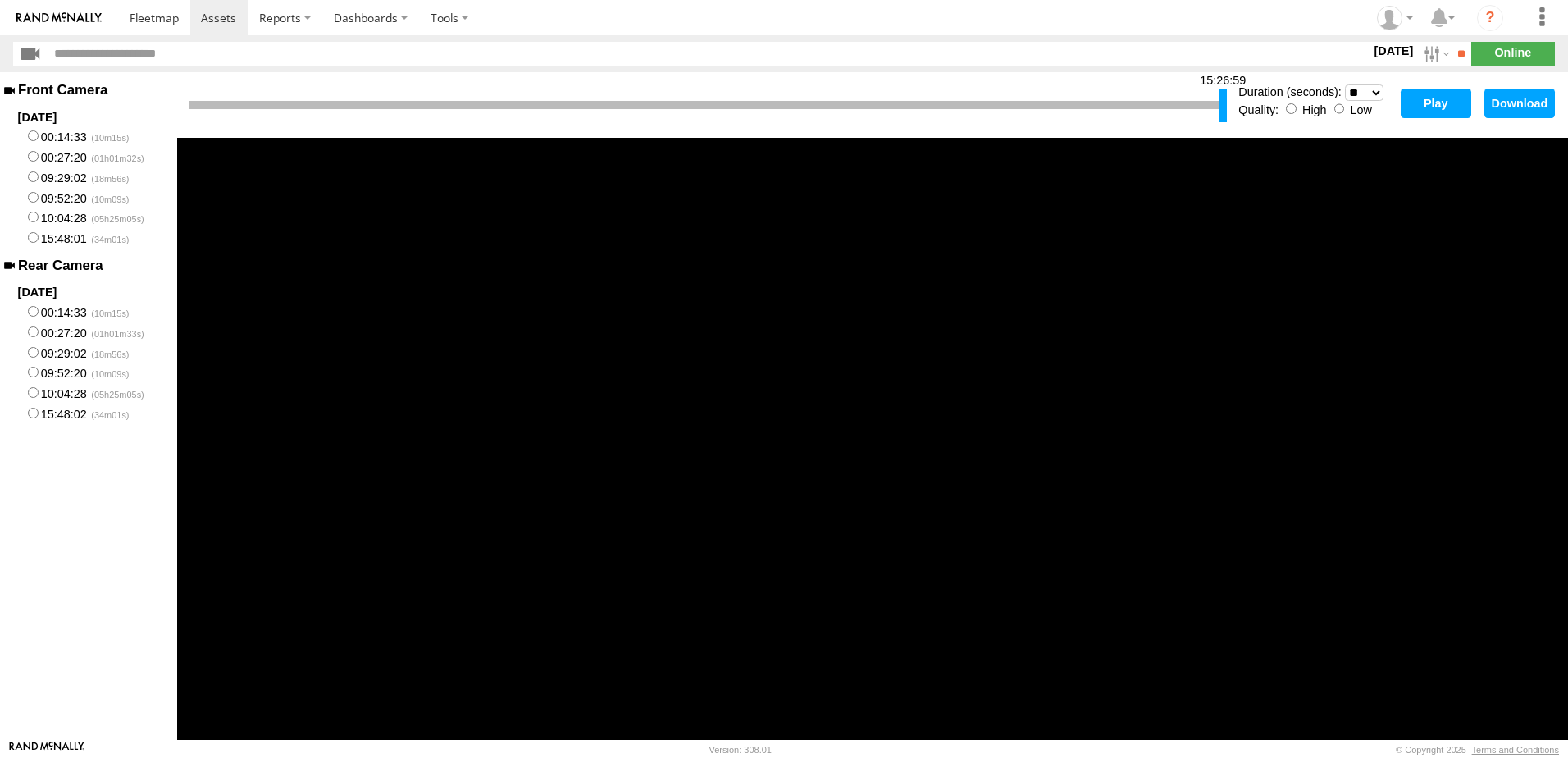
click at [87, 415] on label "15:48:02" at bounding box center [88, 413] width 177 height 21
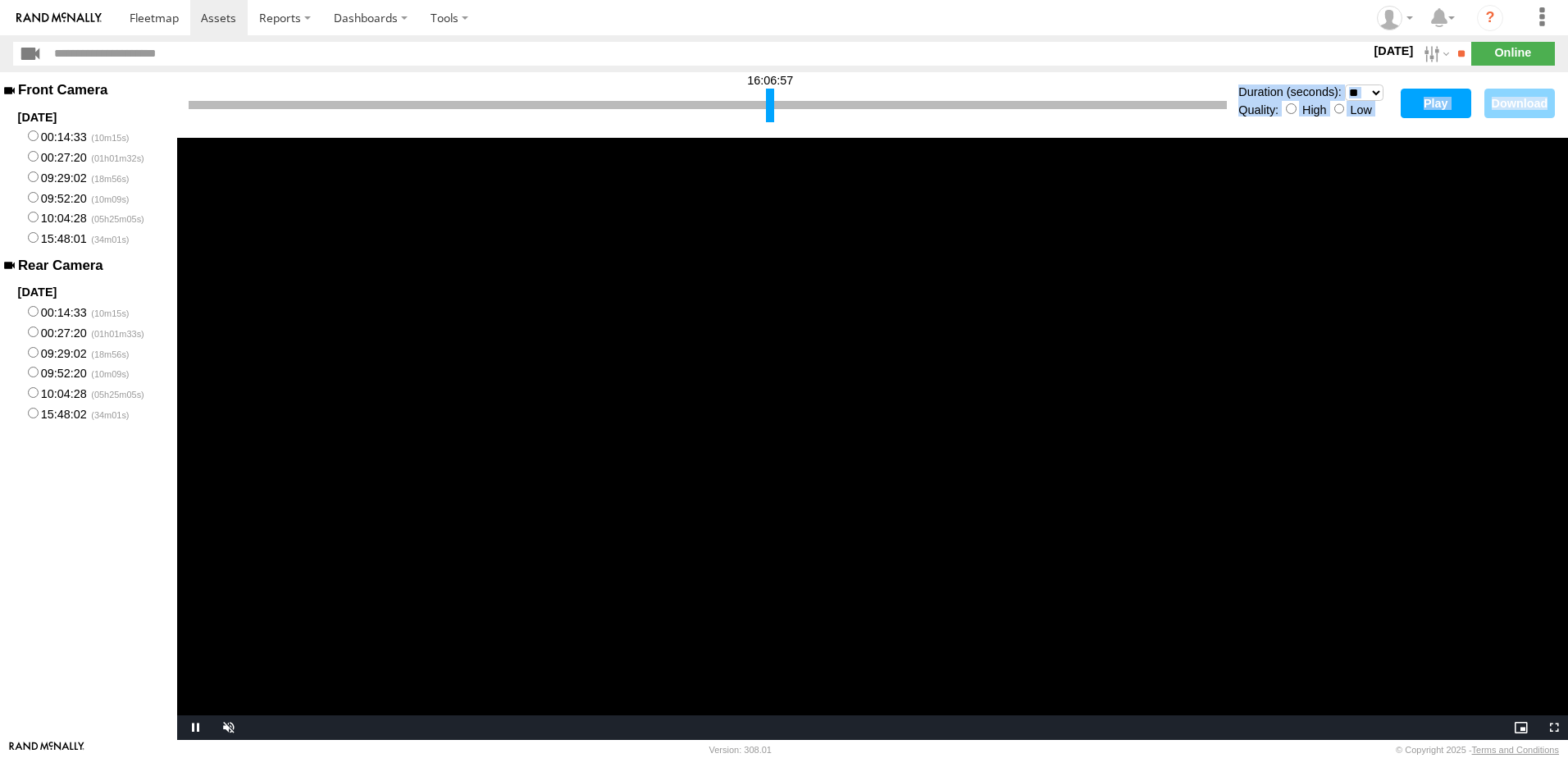
drag, startPoint x: 194, startPoint y: 99, endPoint x: 772, endPoint y: 153, distance: 580.5
click at [772, 153] on div "16:06:57 Duration (seconds): * ** ** ** ** ** ** *** *** *** *** Quality: High …" at bounding box center [872, 407] width 1391 height 668
click at [1453, 108] on button "Play" at bounding box center [1436, 104] width 71 height 30
click at [1065, 133] on div "16:06:57 Duration (seconds): * ** ** ** ** ** ** *** *** *** *** Quality: High …" at bounding box center [872, 105] width 1391 height 66
click at [930, 101] on div at bounding box center [707, 105] width 1038 height 8
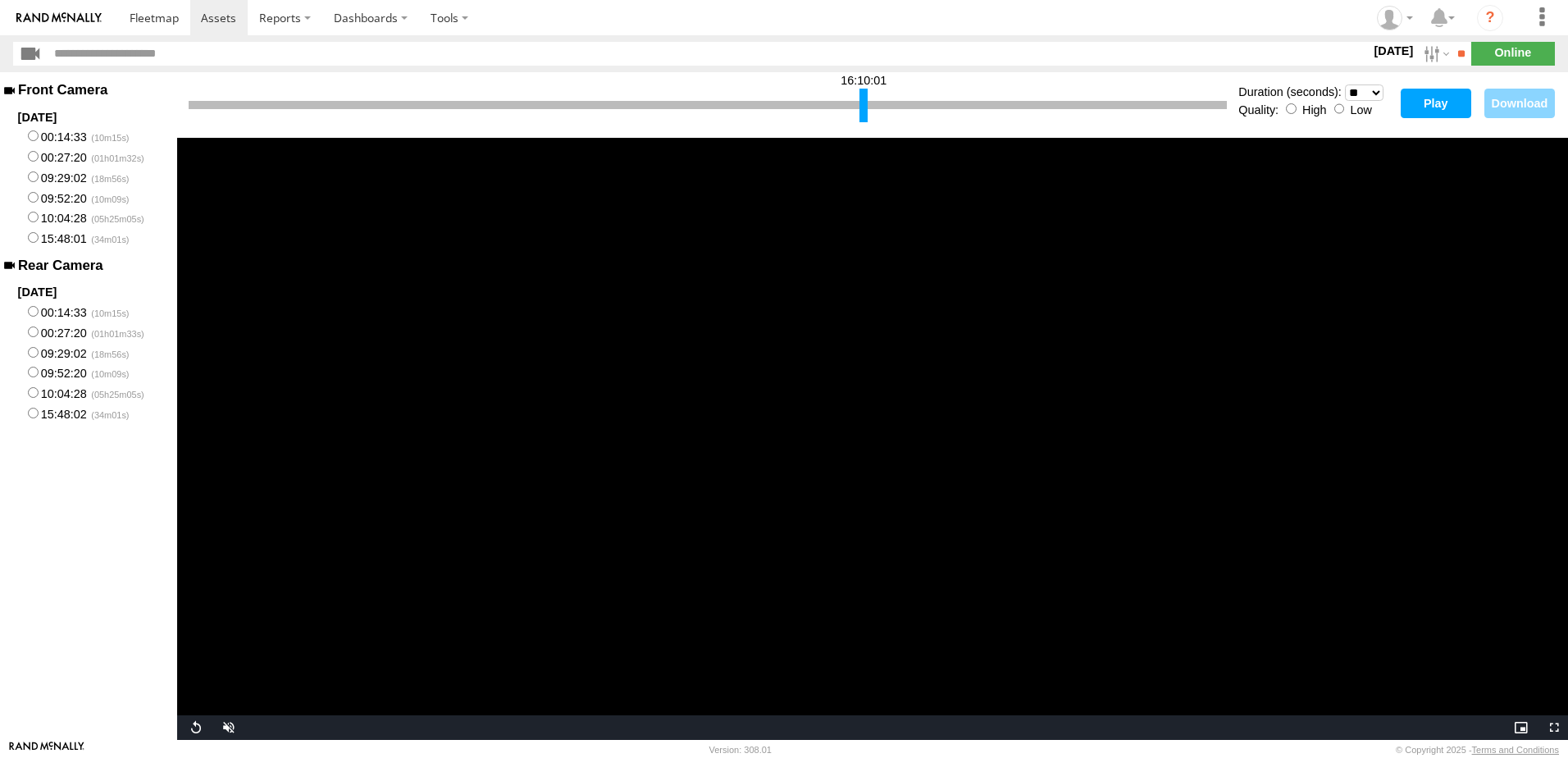
drag, startPoint x: 768, startPoint y: 105, endPoint x: 896, endPoint y: 128, distance: 130.0
click at [894, 128] on div "16:10:01 Duration (seconds): * ** ** ** ** ** ** *** *** *** *** Quality: High …" at bounding box center [872, 105] width 1391 height 66
click at [1433, 100] on button "Play" at bounding box center [1436, 104] width 71 height 30
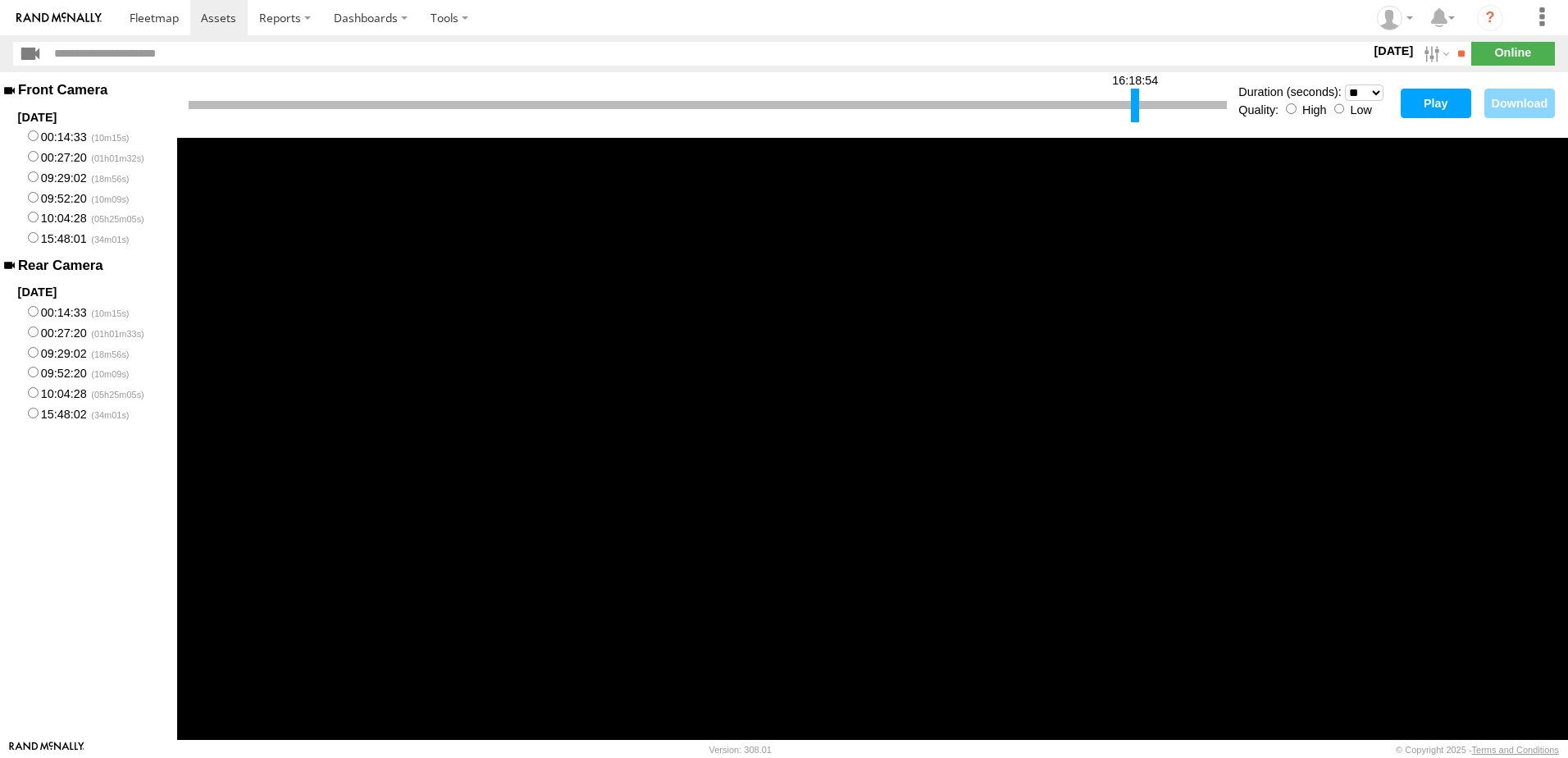
drag, startPoint x: 899, startPoint y: 105, endPoint x: 1167, endPoint y: 123, distance: 268.6
click at [1167, 123] on div "16:18:54" at bounding box center [707, 105] width 1038 height 42
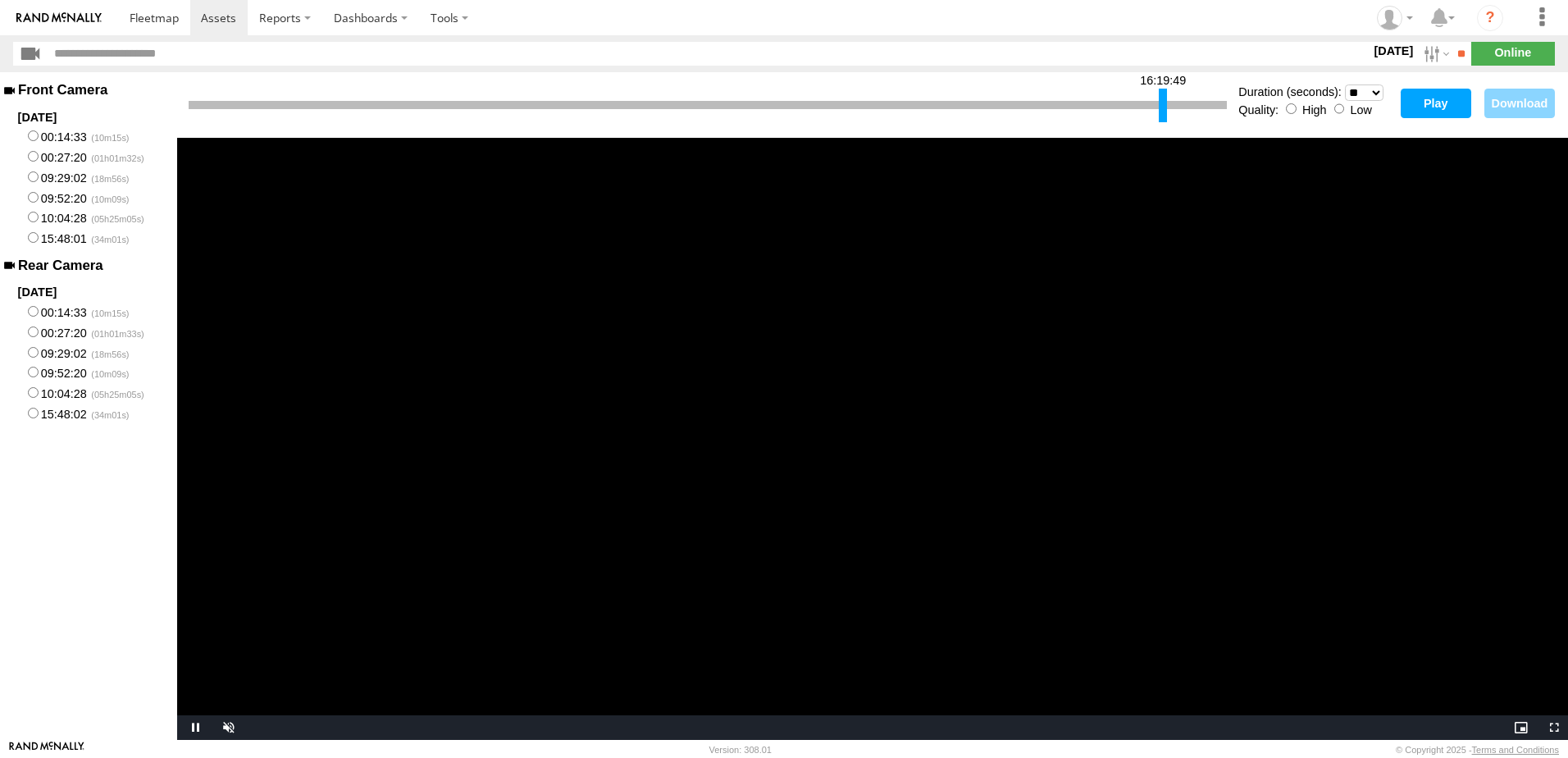
click at [1444, 110] on button "Play" at bounding box center [1436, 104] width 71 height 30
click at [227, 728] on span "Video Player" at bounding box center [226, 728] width 33 height 0
click at [1041, 95] on div at bounding box center [1044, 105] width 8 height 34
click at [1440, 97] on button "Play" at bounding box center [1436, 104] width 71 height 30
click at [226, 728] on span "Video Player" at bounding box center [226, 728] width 33 height 0
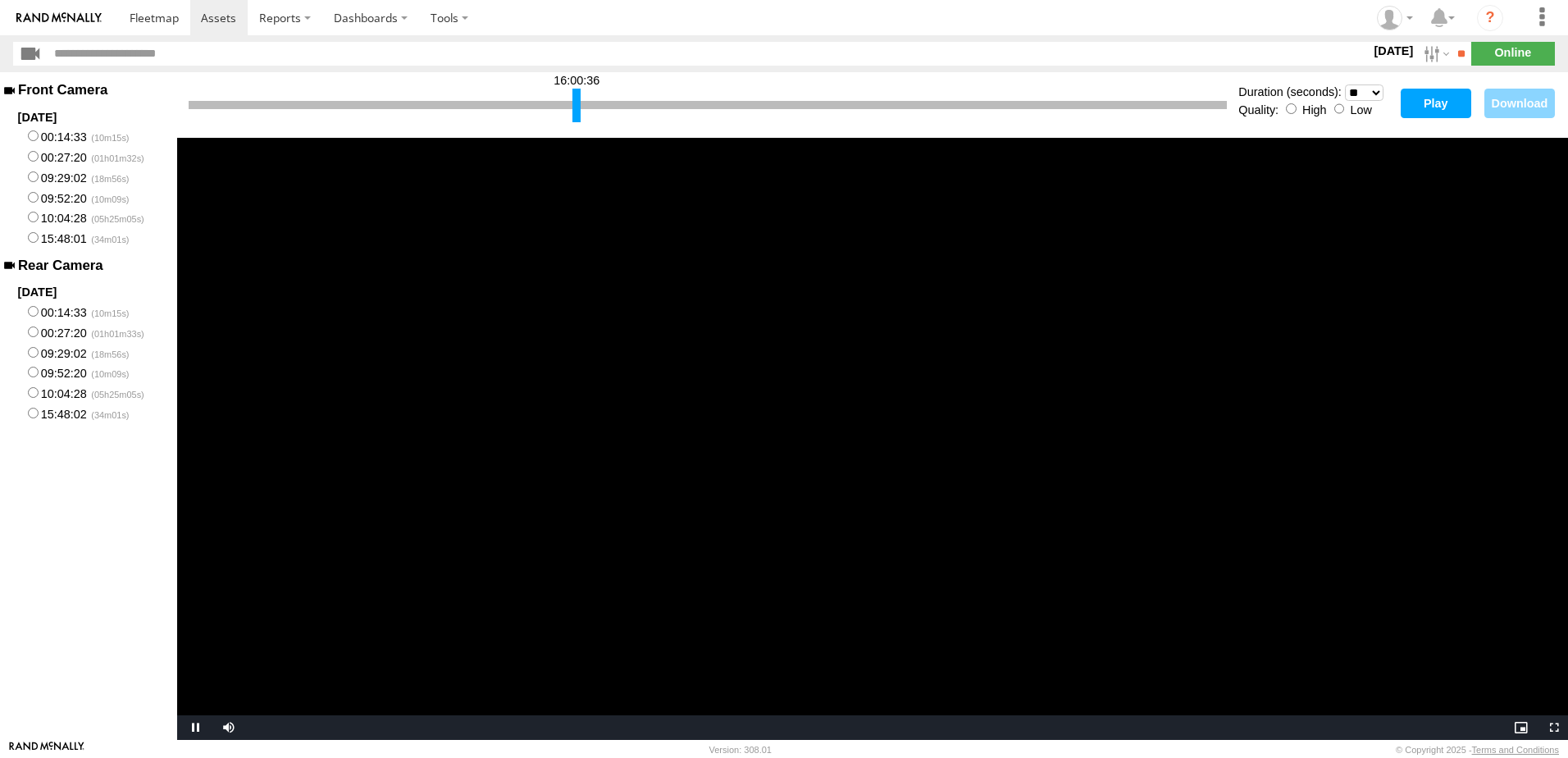
drag, startPoint x: 1043, startPoint y: 98, endPoint x: 576, endPoint y: 122, distance: 467.6
click at [576, 122] on div at bounding box center [577, 105] width 8 height 34
click at [1433, 93] on button "Play" at bounding box center [1436, 104] width 71 height 30
click at [220, 728] on span "Video Player" at bounding box center [226, 728] width 33 height 0
click at [557, 107] on div at bounding box center [707, 105] width 1038 height 8
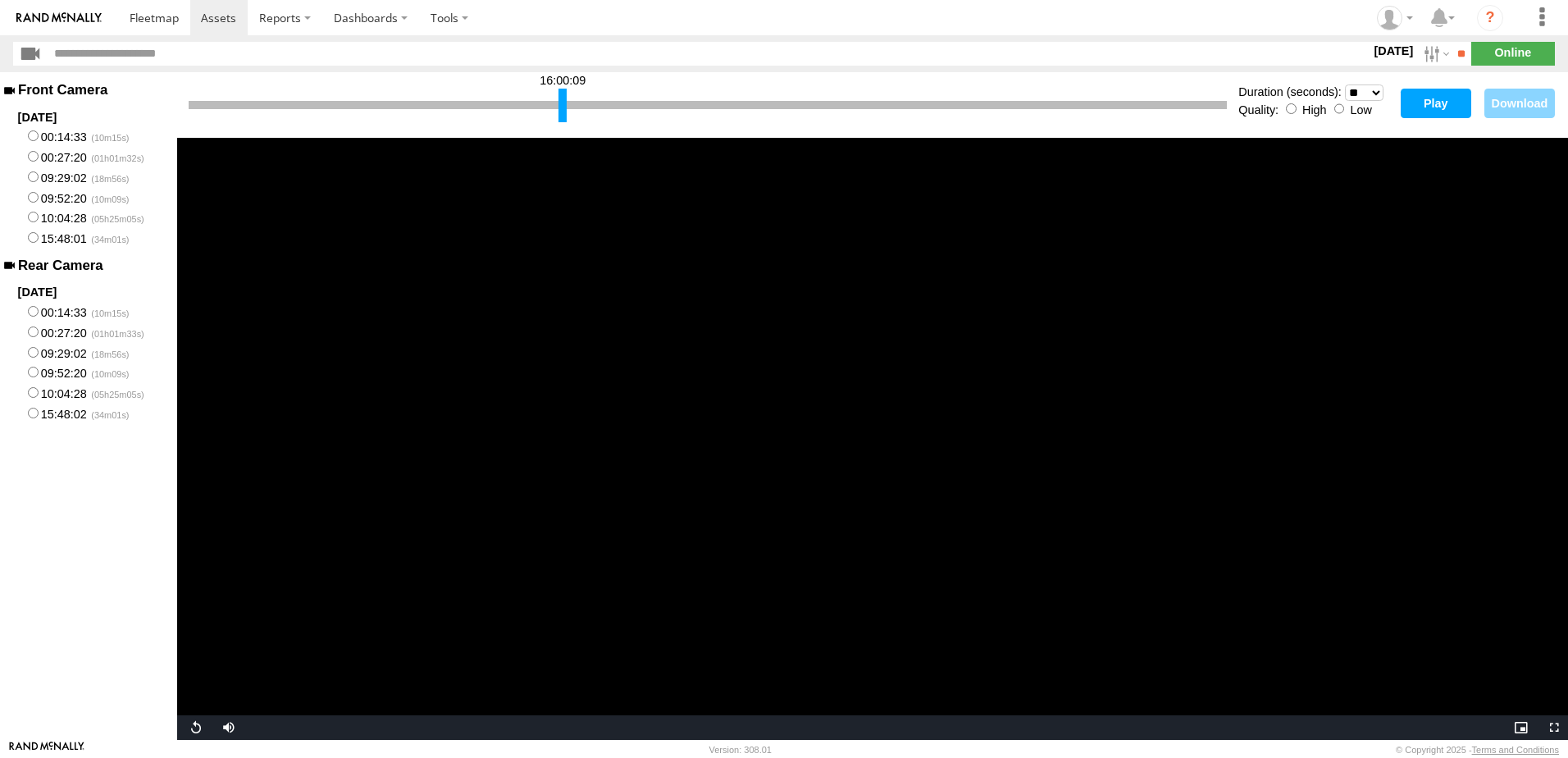
drag, startPoint x: 574, startPoint y: 109, endPoint x: 559, endPoint y: 108, distance: 15.0
click at [559, 108] on div at bounding box center [563, 105] width 8 height 34
click at [1373, 89] on select "* ** ** ** ** ** ** *** *** *** ***" at bounding box center [1364, 93] width 39 height 16
click at [1345, 85] on select "* ** ** ** ** ** ** *** *** *** ***" at bounding box center [1364, 93] width 39 height 16
click at [1440, 106] on button "Play" at bounding box center [1436, 104] width 71 height 30
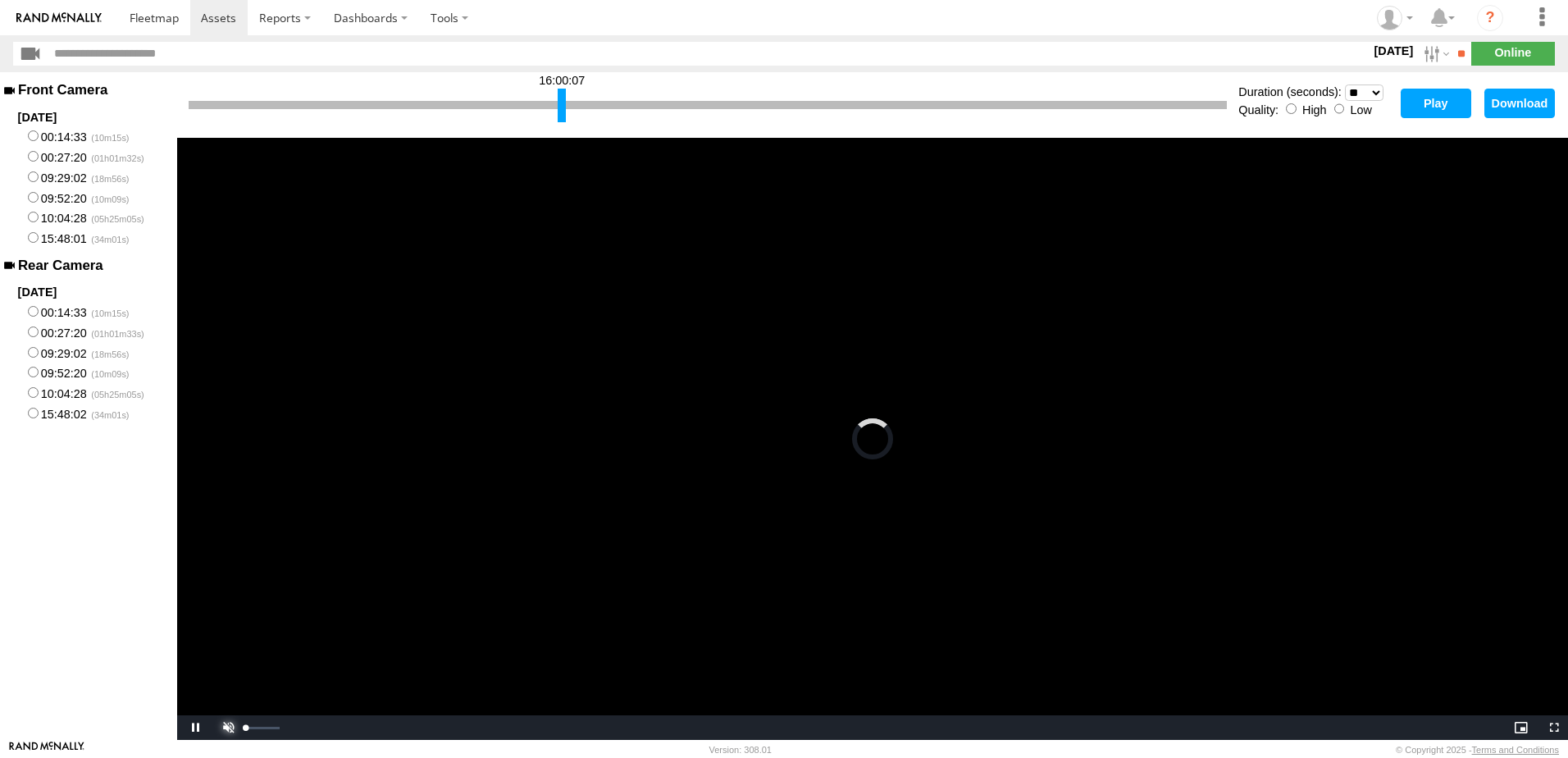
click at [233, 728] on span "Video Player" at bounding box center [226, 728] width 33 height 0
click at [1427, 103] on button "Play" at bounding box center [1436, 104] width 71 height 30
click at [237, 728] on span "Video Player" at bounding box center [226, 728] width 33 height 0
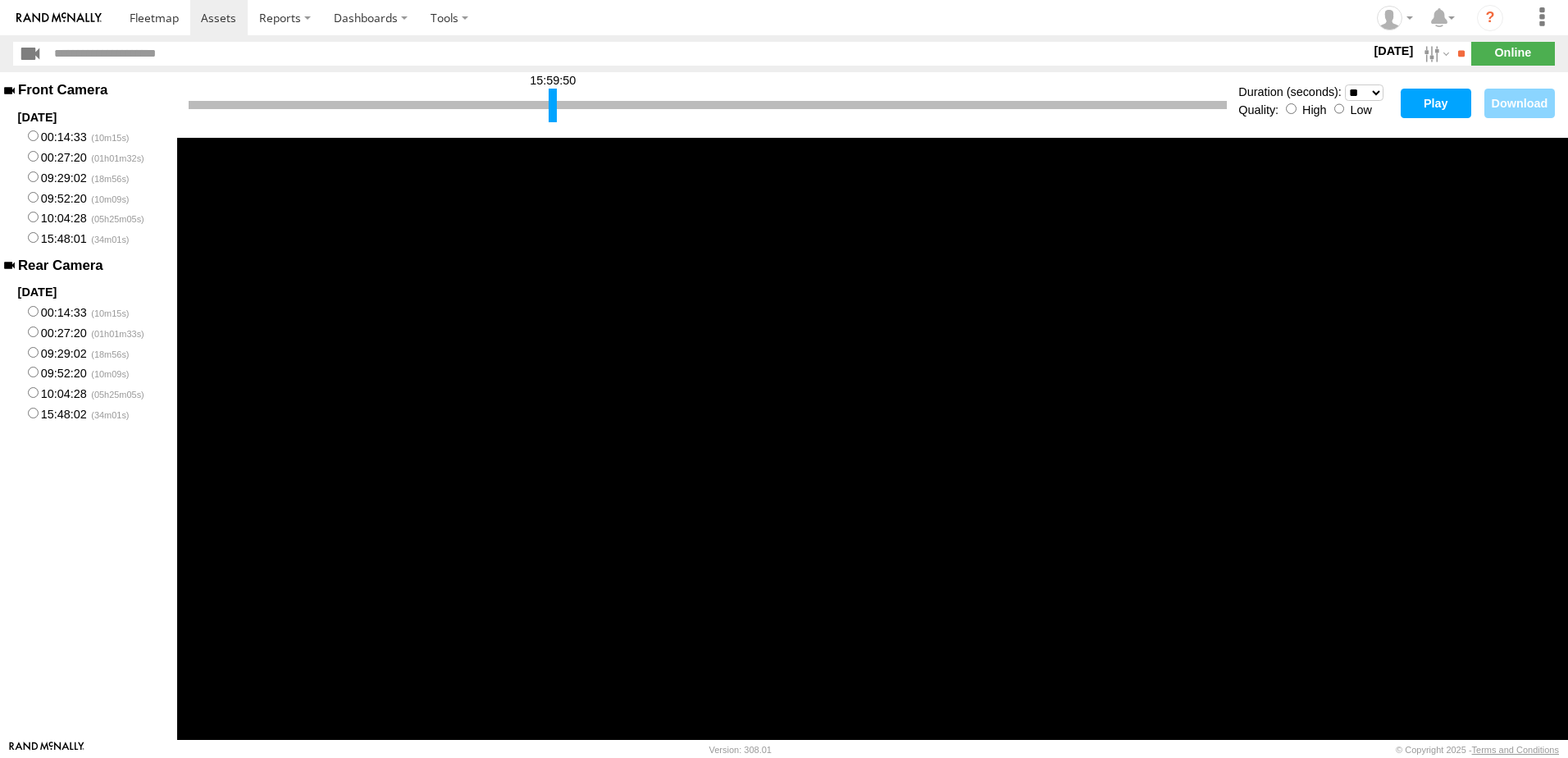
drag, startPoint x: 562, startPoint y: 106, endPoint x: 553, endPoint y: 109, distance: 9.5
click at [553, 109] on div at bounding box center [553, 105] width 8 height 34
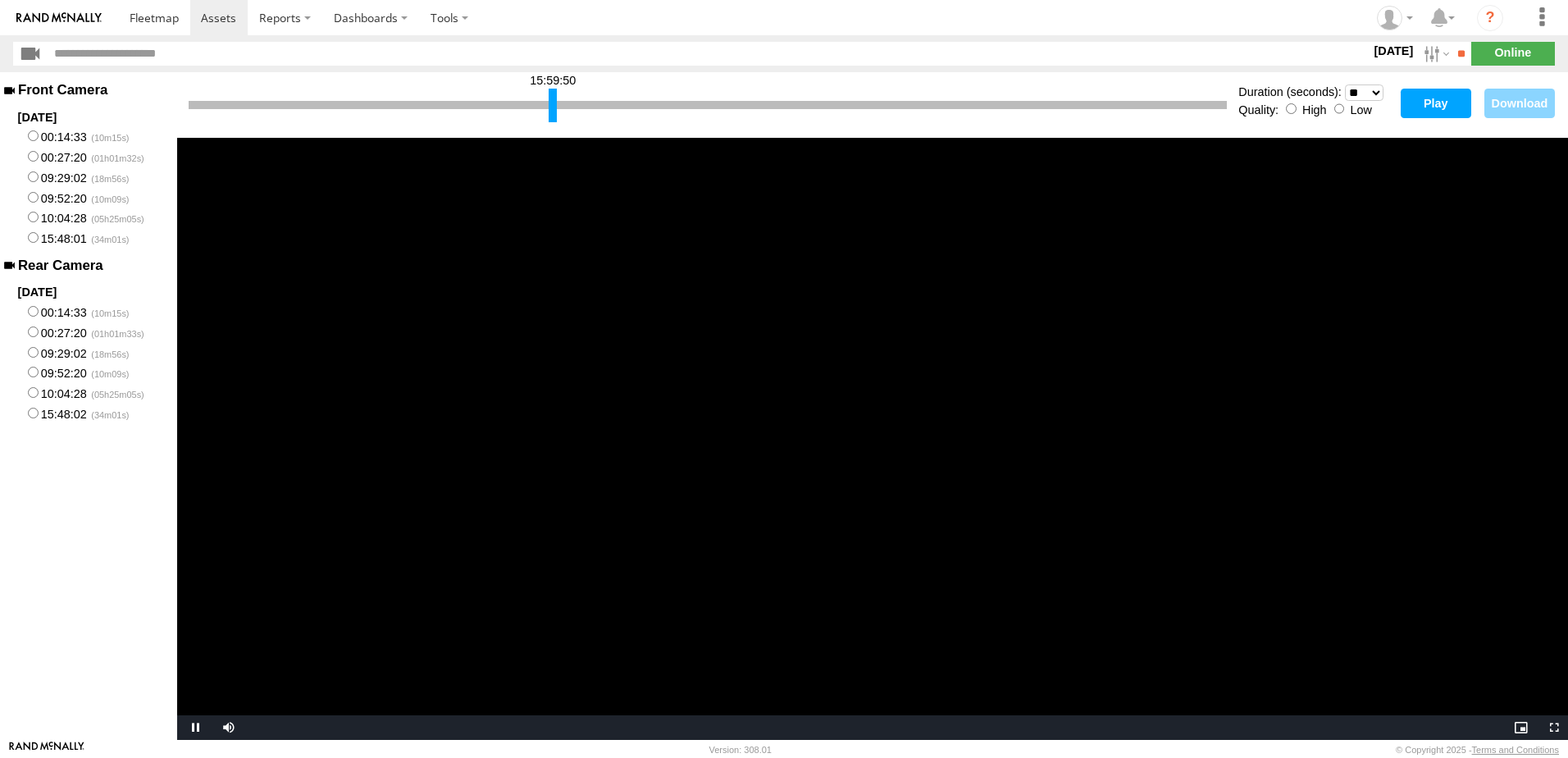
click at [1434, 98] on button "Play" at bounding box center [1436, 104] width 71 height 30
click at [232, 728] on span "Video Player" at bounding box center [226, 728] width 33 height 0
click at [1375, 96] on select "* ** ** ** ** ** ** *** *** *** ***" at bounding box center [1364, 93] width 39 height 16
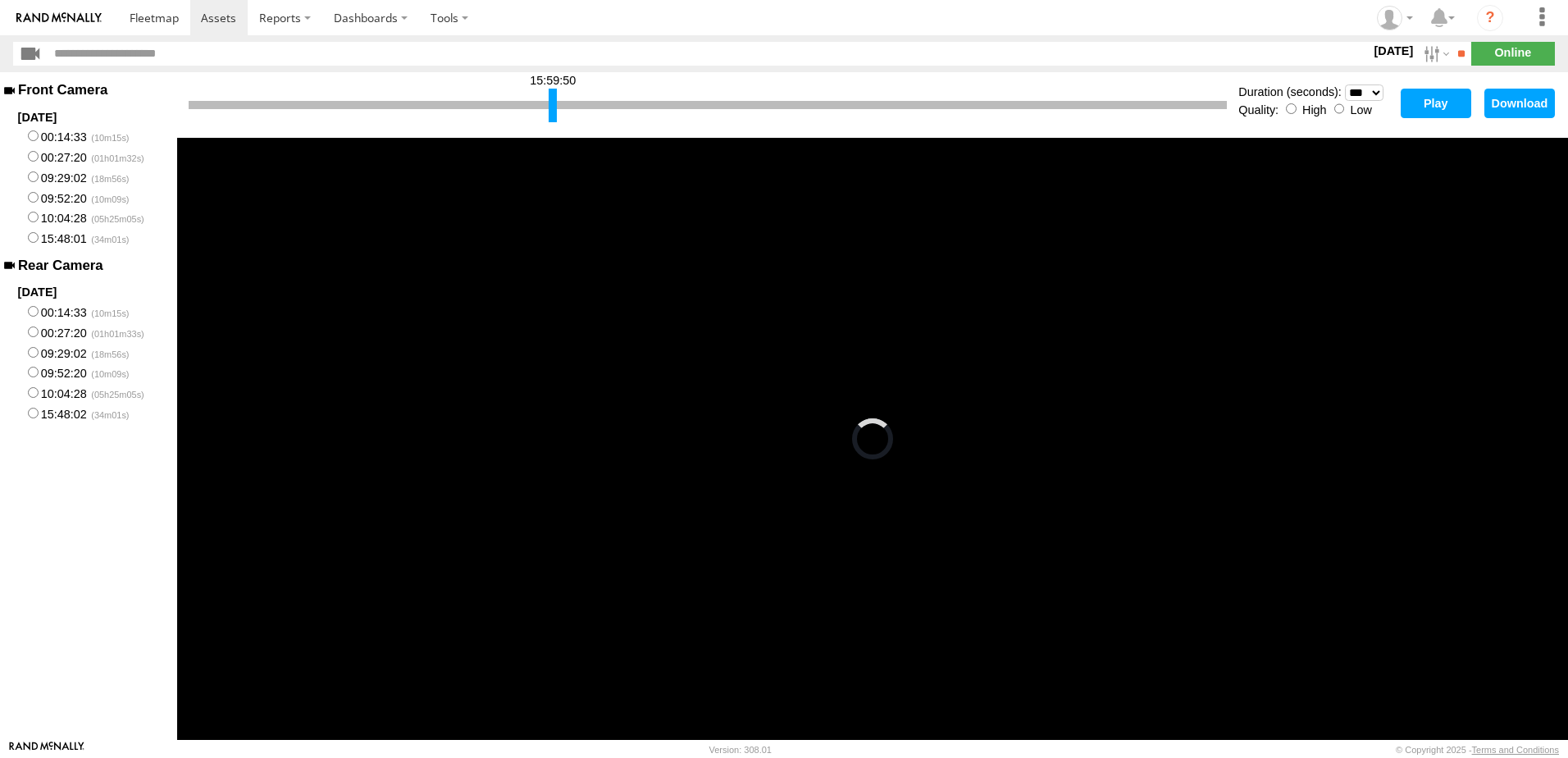
click at [1345, 85] on select "* ** ** ** ** ** ** *** *** *** ***" at bounding box center [1364, 93] width 39 height 16
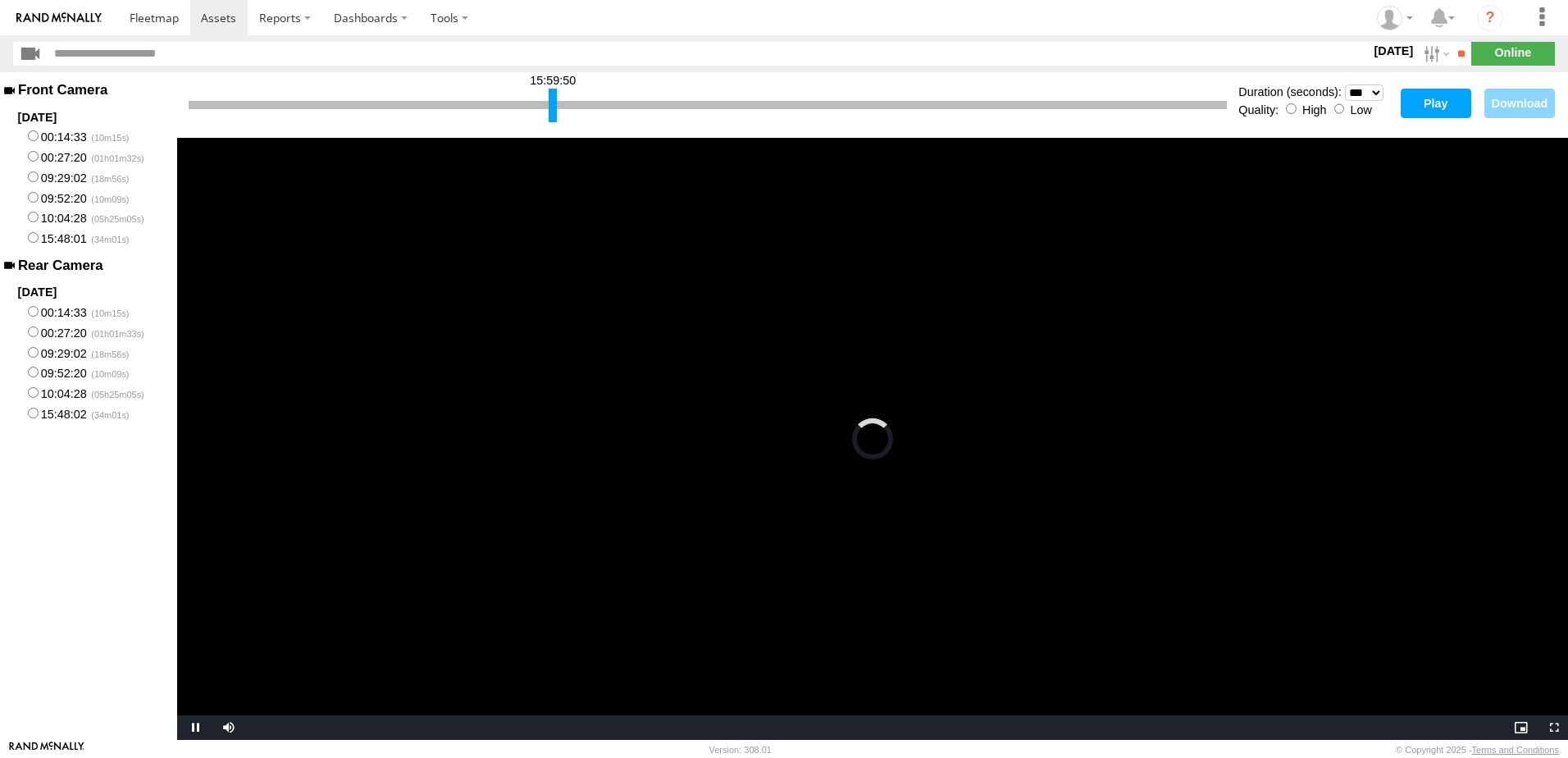
click at [1426, 102] on button "Play" at bounding box center [1436, 104] width 71 height 30
click at [230, 728] on span "Video Player" at bounding box center [226, 728] width 33 height 0
click at [193, 728] on span "Video Player" at bounding box center [193, 728] width 33 height 0
click at [193, 728] on span "Video Player" at bounding box center [193, 728] width 33 height 0
click at [1371, 95] on select "* ** ** ** ** ** ** *** *** *** ***" at bounding box center [1364, 93] width 39 height 16
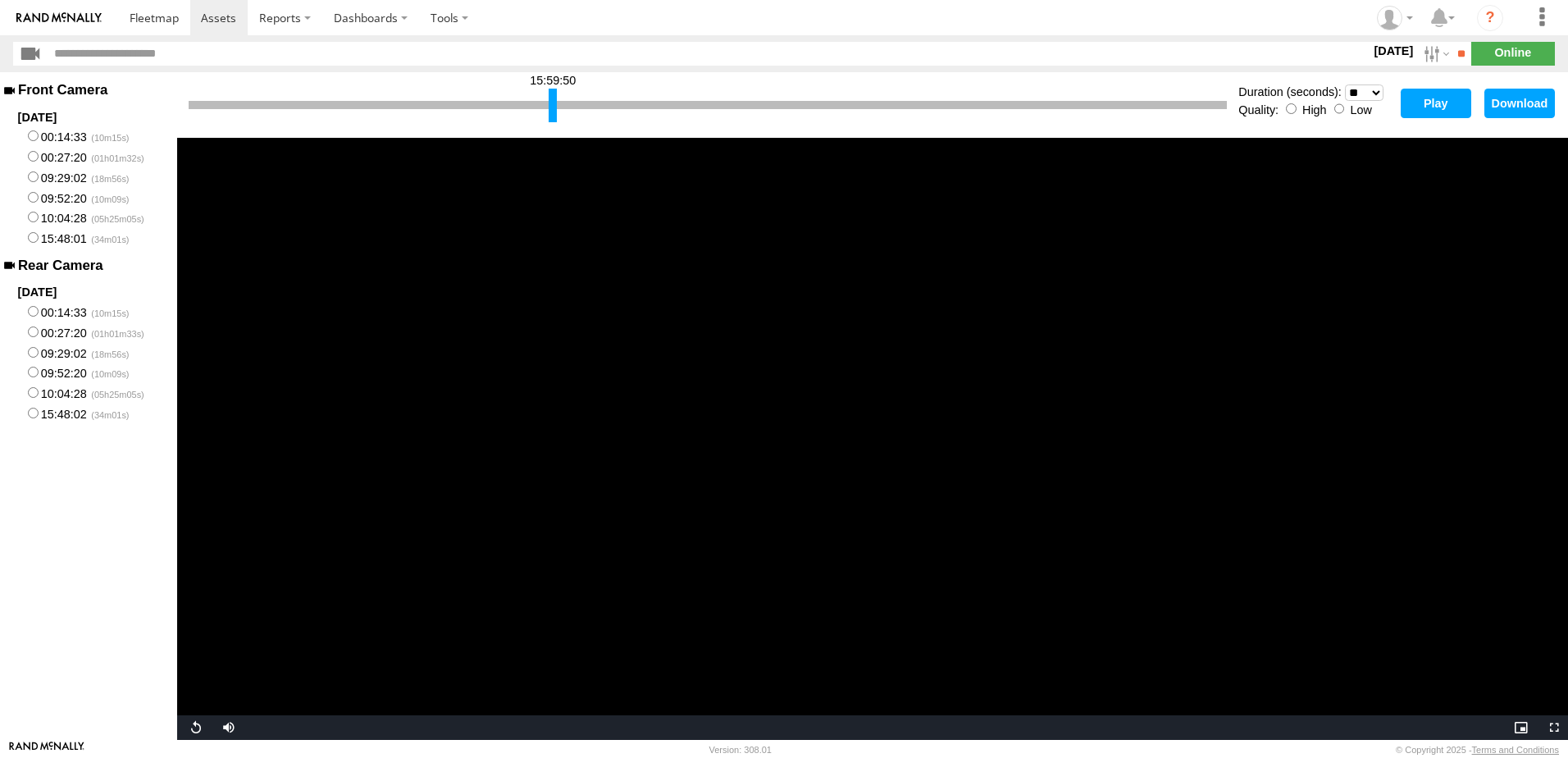
click at [1345, 85] on select "* ** ** ** ** ** ** *** *** *** ***" at bounding box center [1364, 93] width 39 height 16
click at [191, 105] on div at bounding box center [707, 105] width 1038 height 8
drag, startPoint x: 533, startPoint y: 103, endPoint x: 195, endPoint y: 110, distance: 338.1
click at [195, 110] on div at bounding box center [193, 105] width 8 height 34
click at [1445, 105] on button "Play" at bounding box center [1436, 104] width 71 height 30
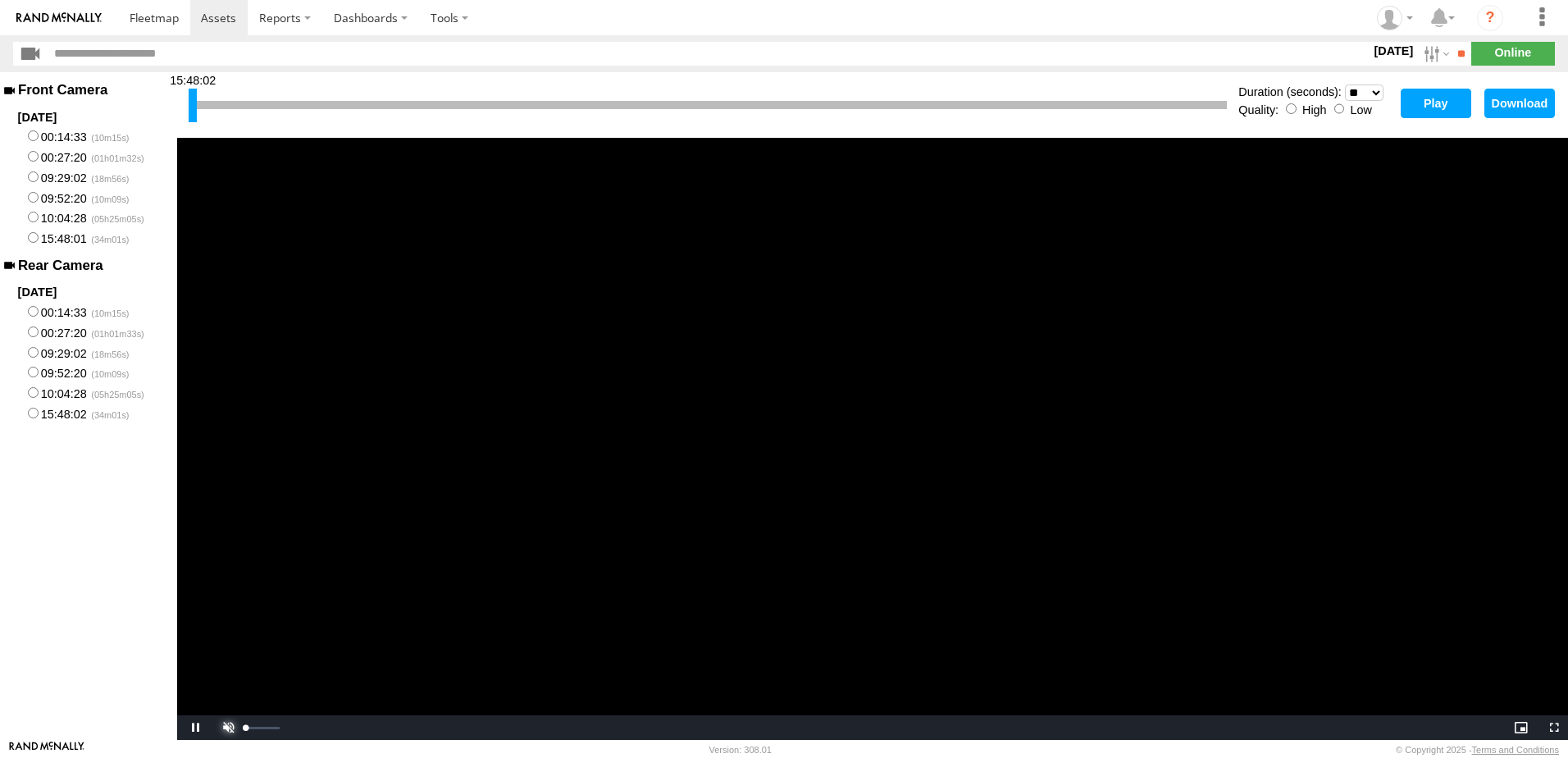
click at [227, 728] on span "Video Player" at bounding box center [226, 728] width 33 height 0
click at [1413, 102] on button "Play" at bounding box center [1436, 104] width 71 height 30
click at [209, 103] on div at bounding box center [707, 105] width 1038 height 8
drag, startPoint x: 195, startPoint y: 109, endPoint x: 212, endPoint y: 110, distance: 17.0
click at [212, 110] on div at bounding box center [209, 105] width 8 height 34
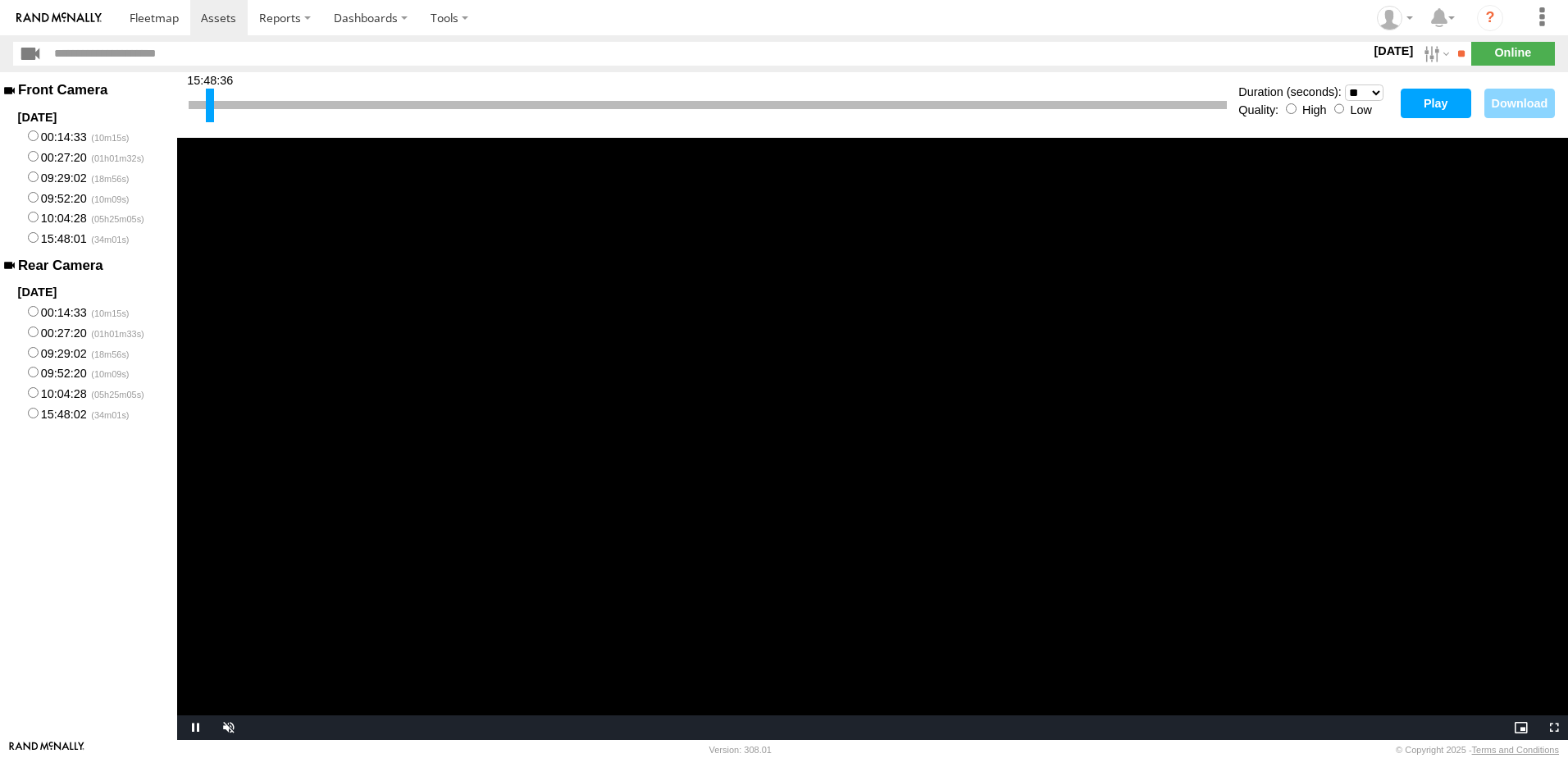
click at [1422, 105] on button "Play" at bounding box center [1436, 104] width 71 height 30
drag, startPoint x: 208, startPoint y: 102, endPoint x: 262, endPoint y: 108, distance: 54.3
click at [218, 107] on div at bounding box center [214, 105] width 8 height 34
click at [1434, 102] on button "Play" at bounding box center [1436, 104] width 71 height 30
click at [78, 399] on label "10:04:28" at bounding box center [88, 393] width 177 height 21
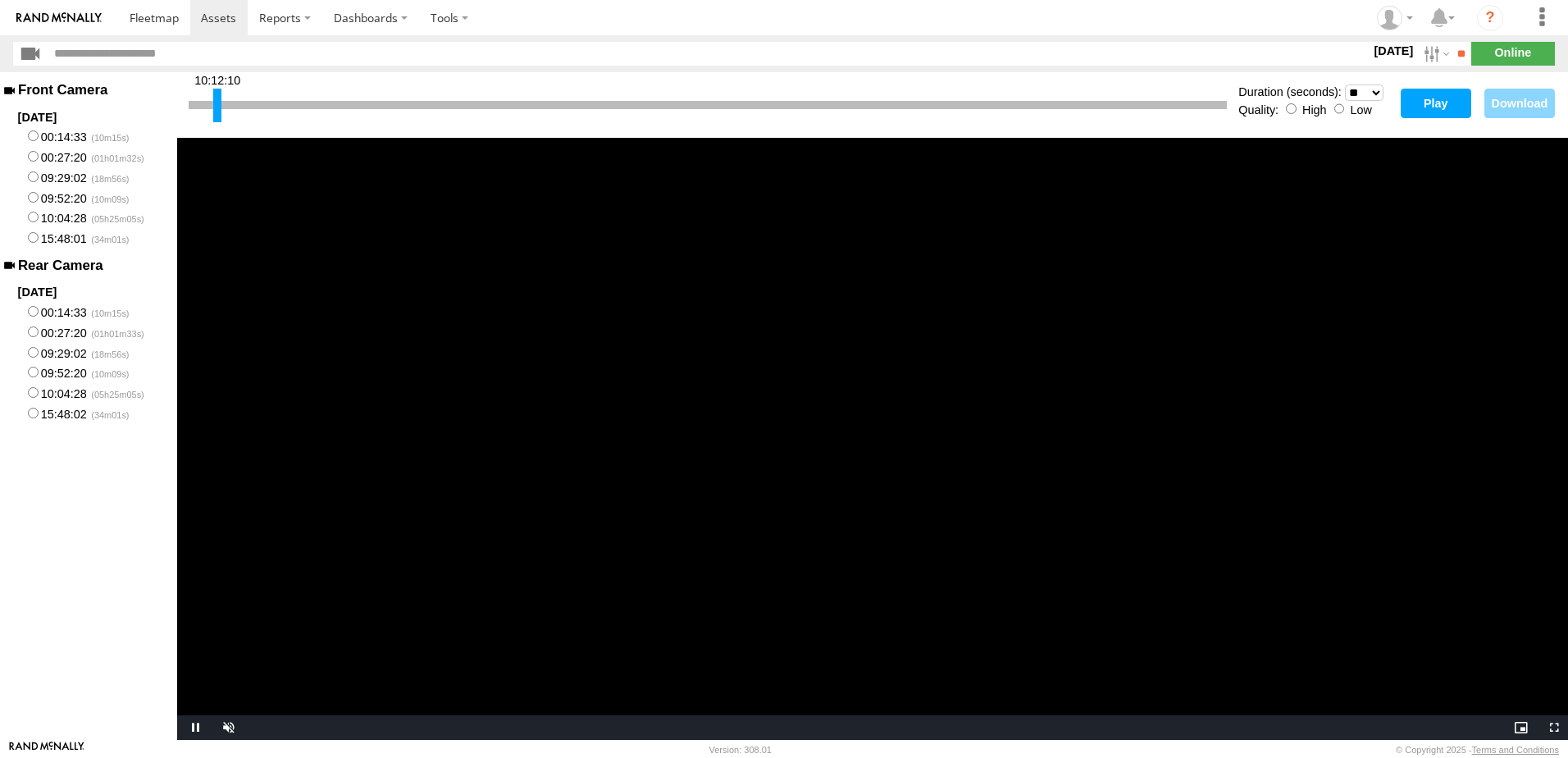
drag, startPoint x: 194, startPoint y: 106, endPoint x: 225, endPoint y: 113, distance: 31.8
click at [221, 113] on div at bounding box center [217, 105] width 8 height 34
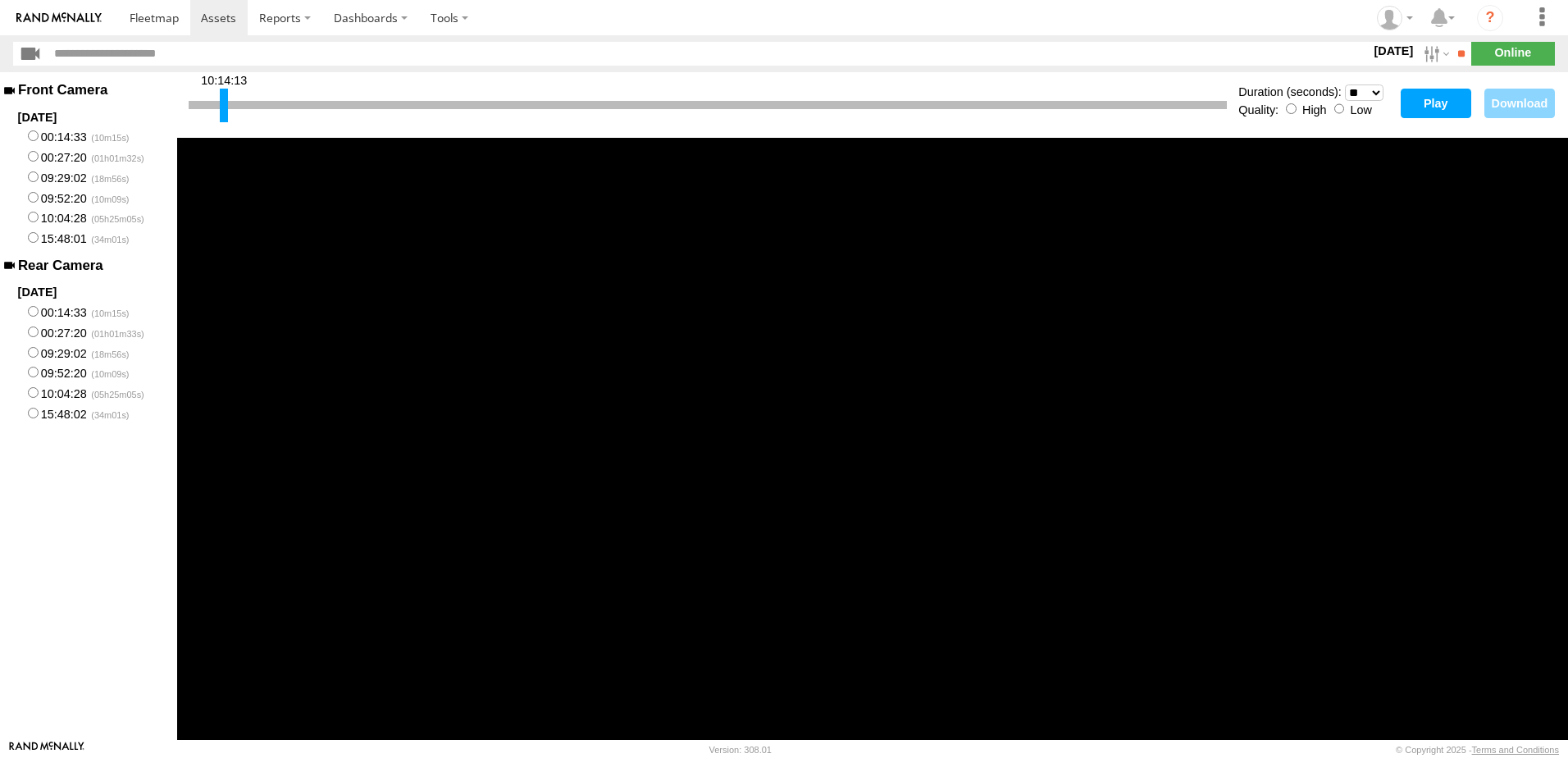
click at [1455, 107] on button "Play" at bounding box center [1436, 104] width 71 height 30
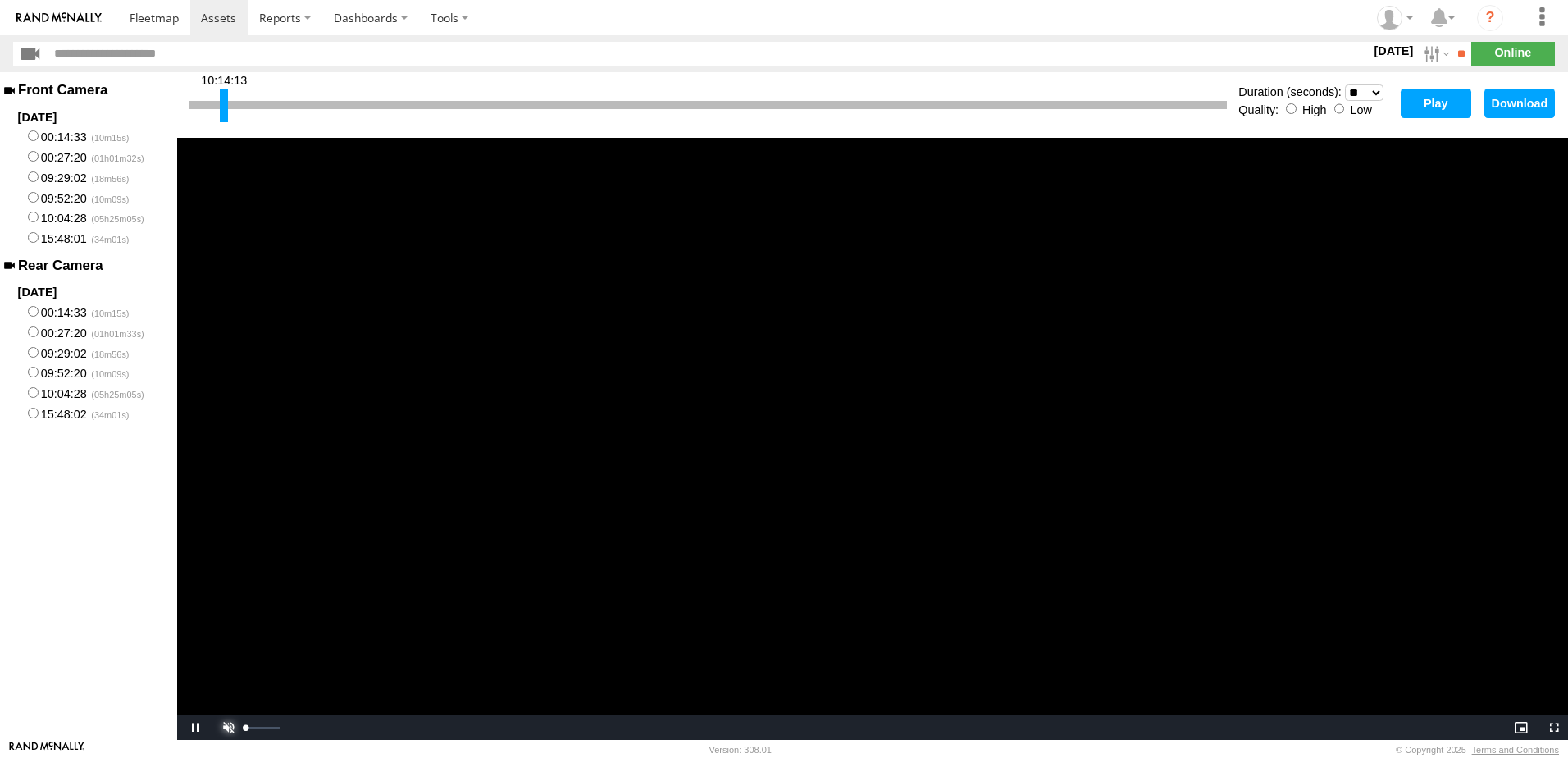
click at [229, 728] on span "Video Player" at bounding box center [226, 728] width 33 height 0
click at [1413, 108] on button "Play" at bounding box center [1436, 104] width 71 height 30
click at [230, 728] on span "Video Player" at bounding box center [226, 728] width 33 height 0
click at [196, 728] on span "Video Player" at bounding box center [193, 728] width 33 height 0
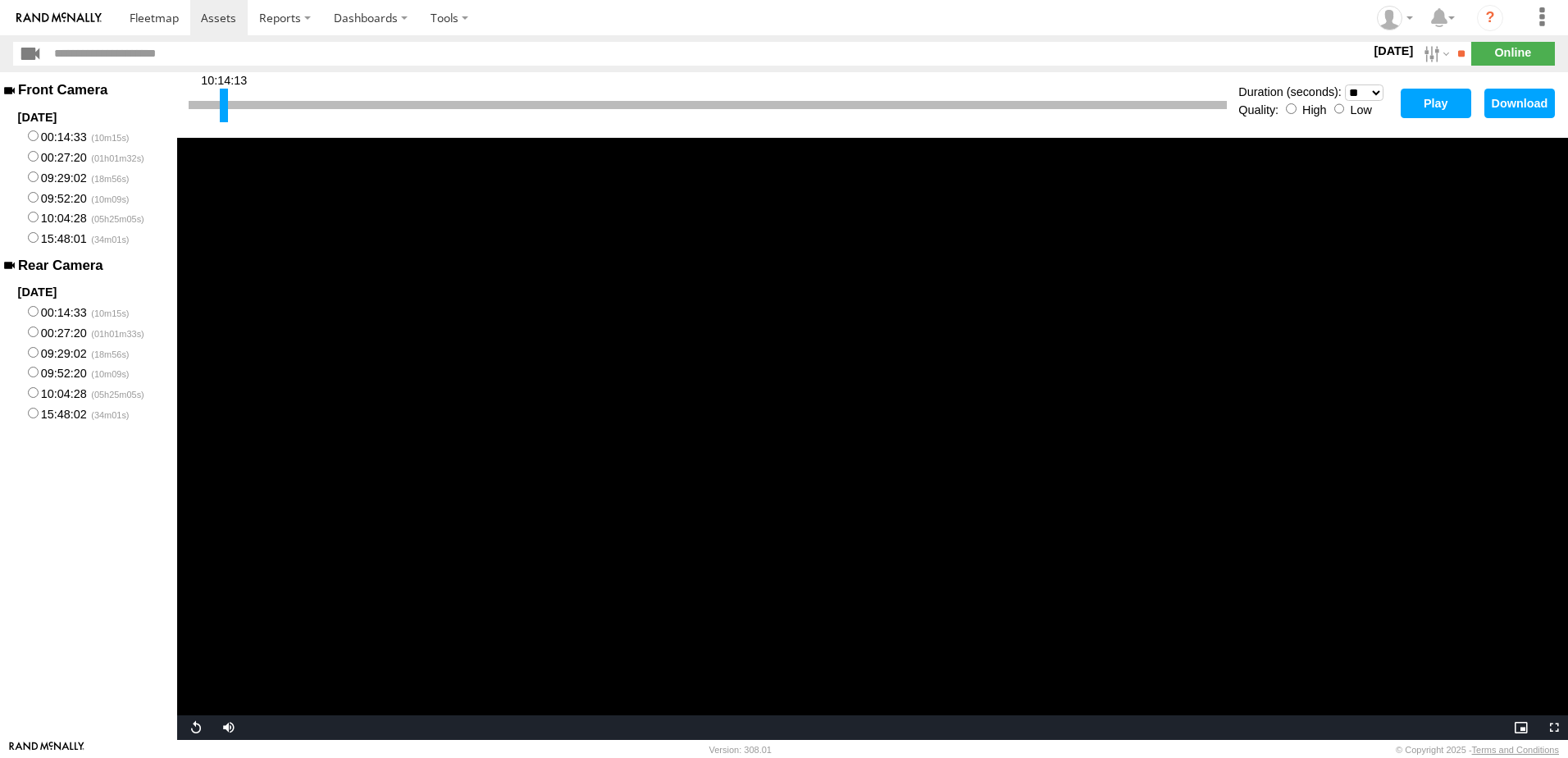
click at [1376, 92] on select "* ** ** ** ** ** ** *** *** *** ***" at bounding box center [1364, 93] width 39 height 16
select select "**"
click at [1345, 85] on select "* ** ** ** ** ** ** *** *** *** ***" at bounding box center [1364, 93] width 39 height 16
click at [1434, 98] on button "Play" at bounding box center [1436, 104] width 71 height 30
click at [230, 728] on span "Video Player" at bounding box center [226, 728] width 33 height 0
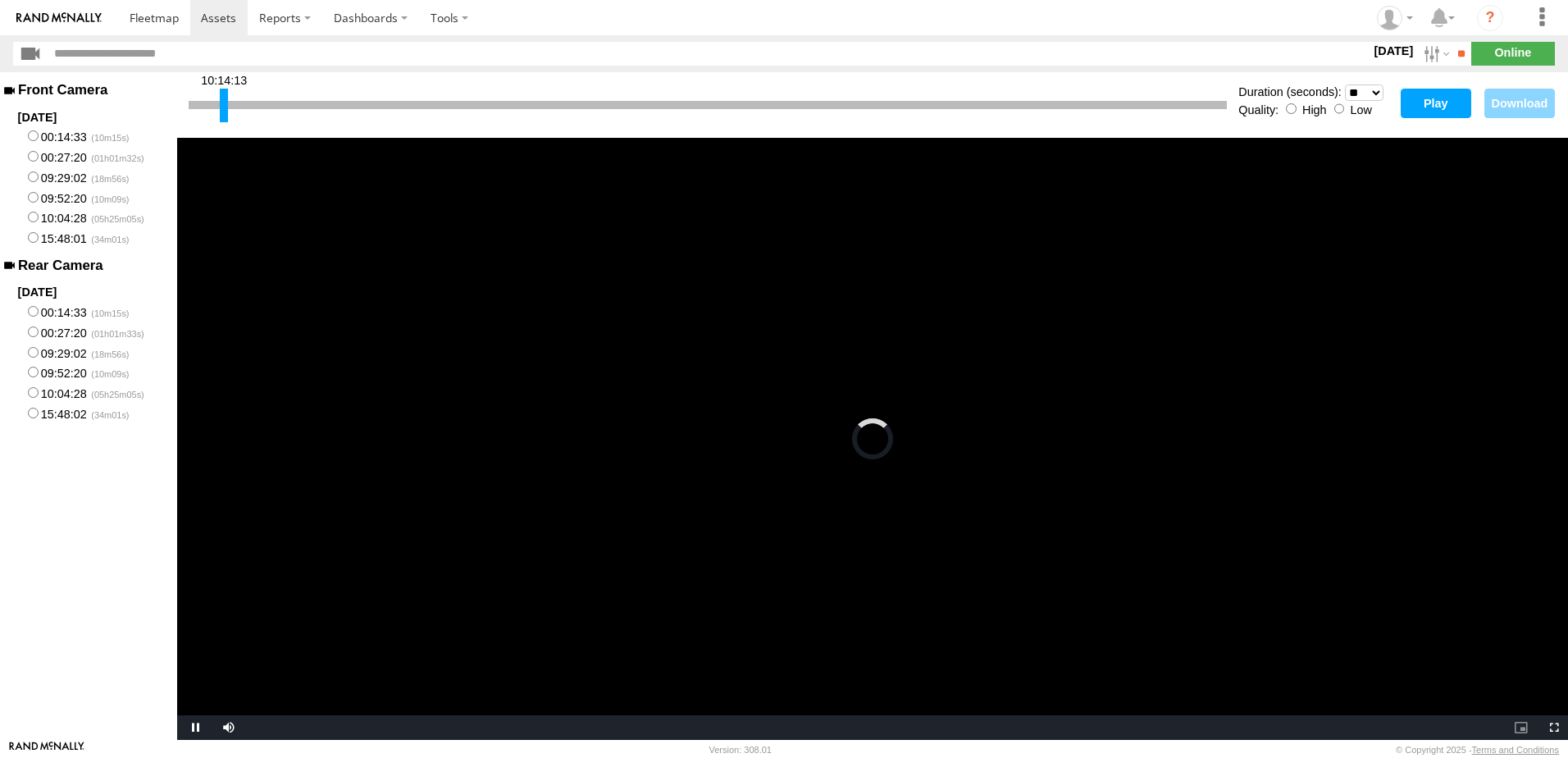
click at [1417, 100] on button "Play" at bounding box center [1436, 104] width 71 height 30
click at [234, 728] on span "Video Player" at bounding box center [226, 728] width 33 height 0
click at [230, 105] on div at bounding box center [229, 105] width 8 height 34
click at [1423, 101] on button "Play" at bounding box center [1436, 104] width 71 height 30
